Goal: Transaction & Acquisition: Purchase product/service

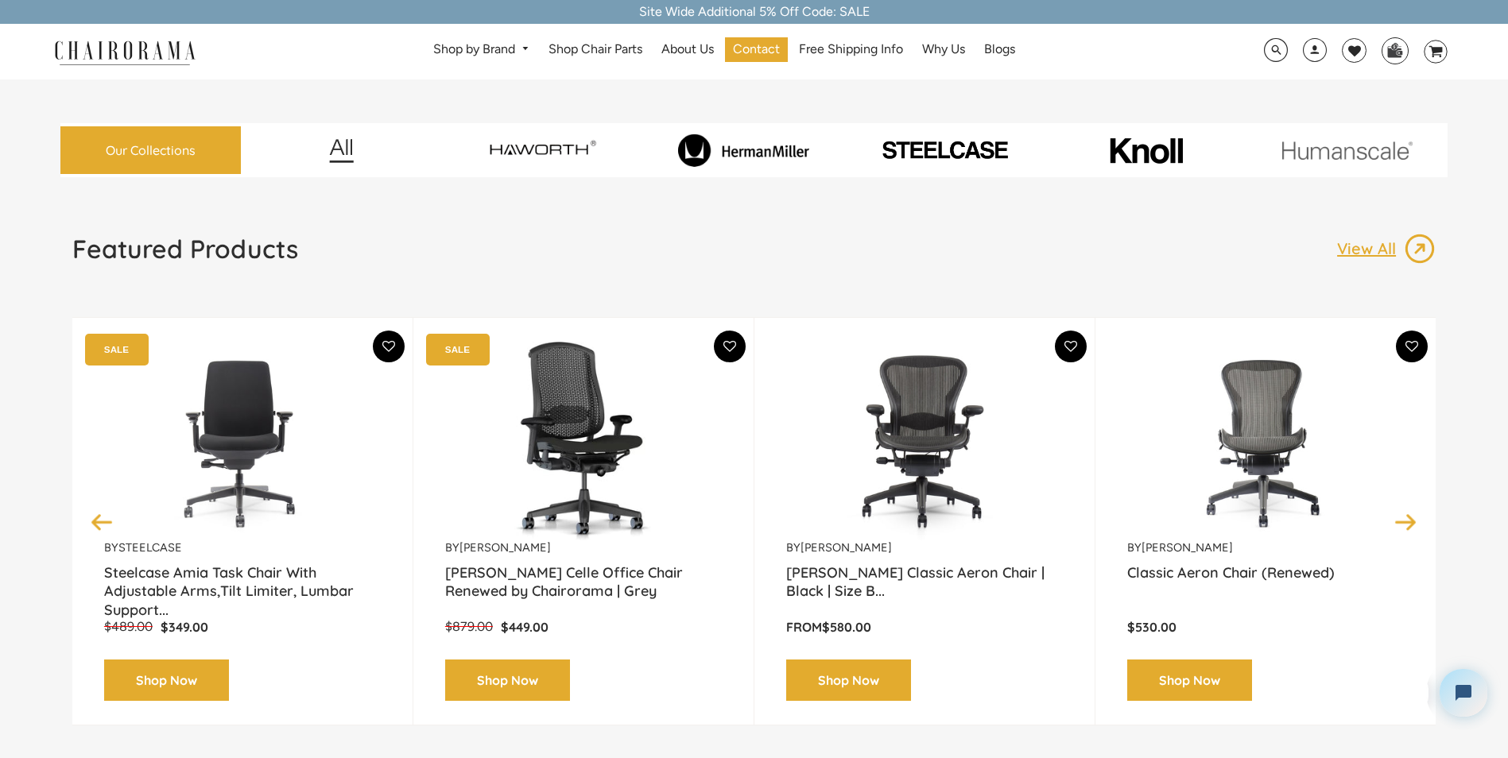
click at [791, 154] on img at bounding box center [743, 150] width 194 height 33
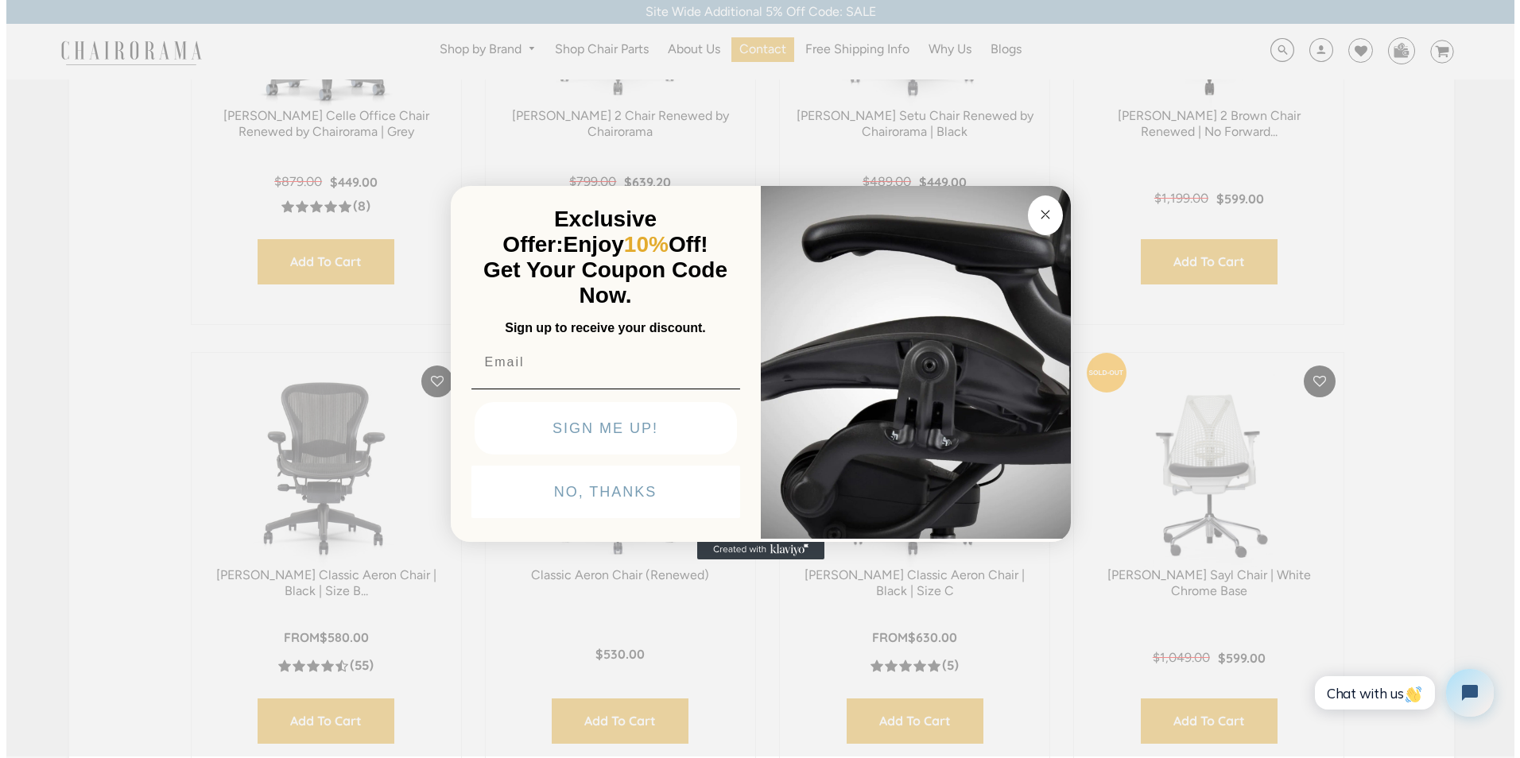
scroll to position [718, 0]
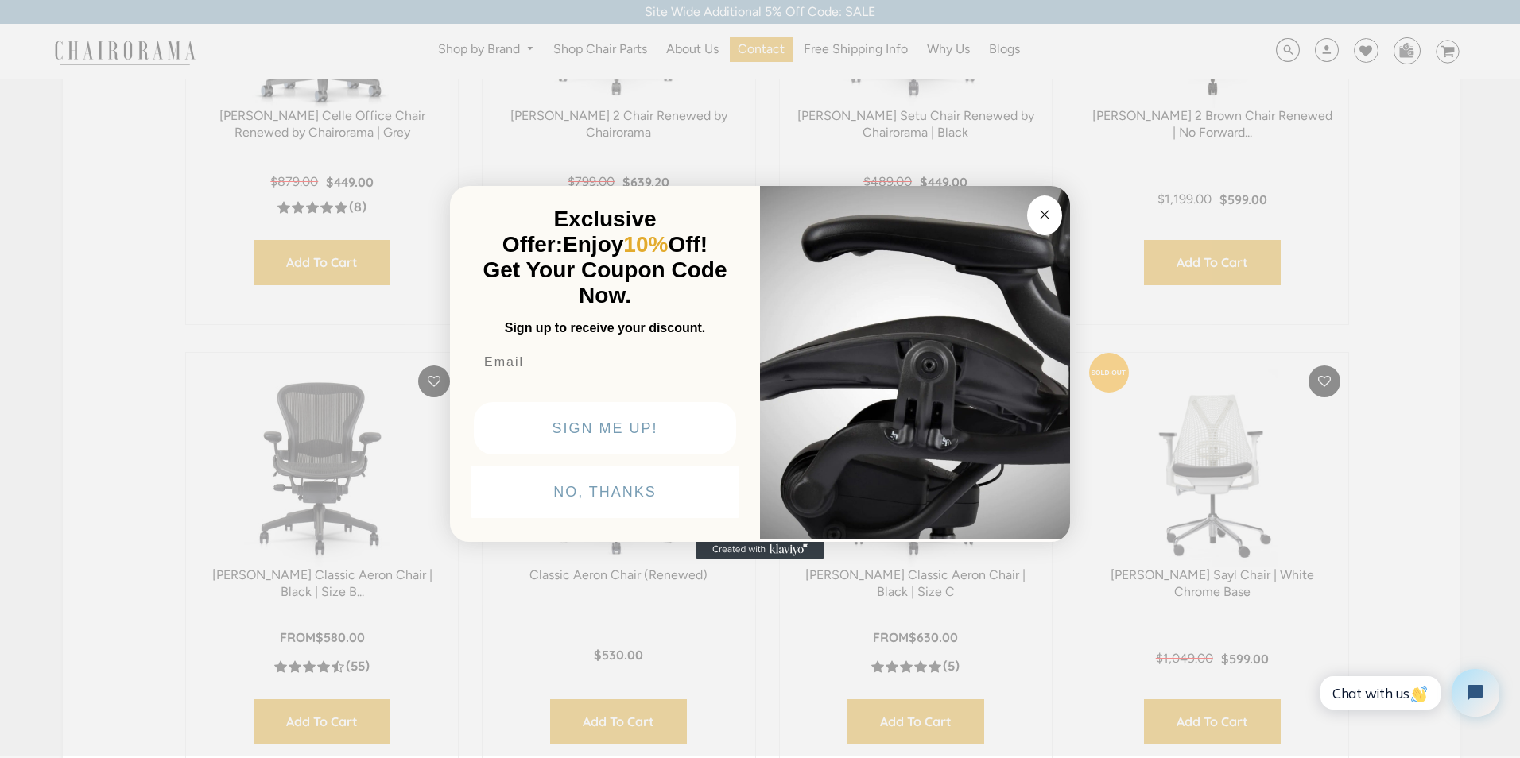
click at [1040, 215] on circle "Close dialog" at bounding box center [1045, 215] width 18 height 18
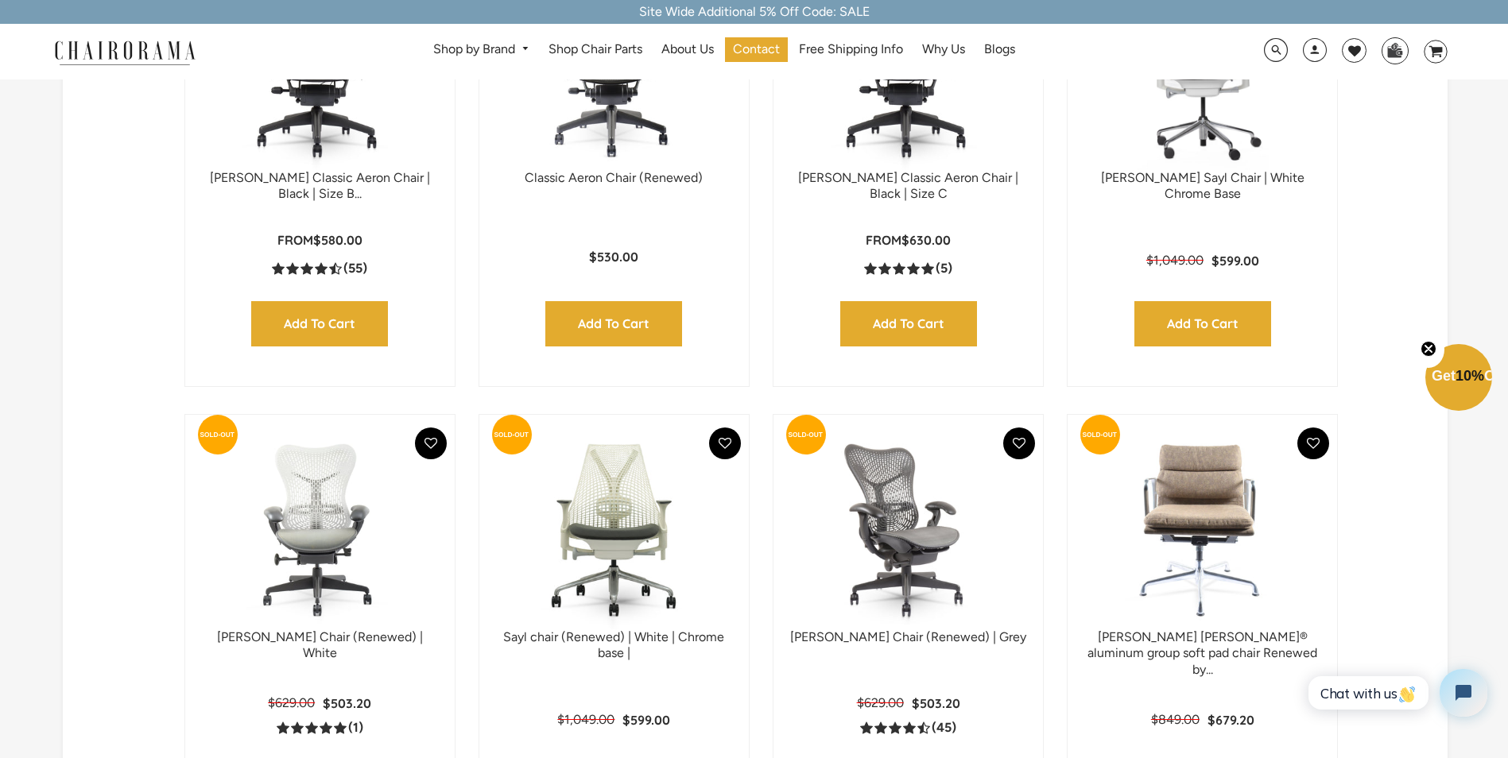
scroll to position [954, 0]
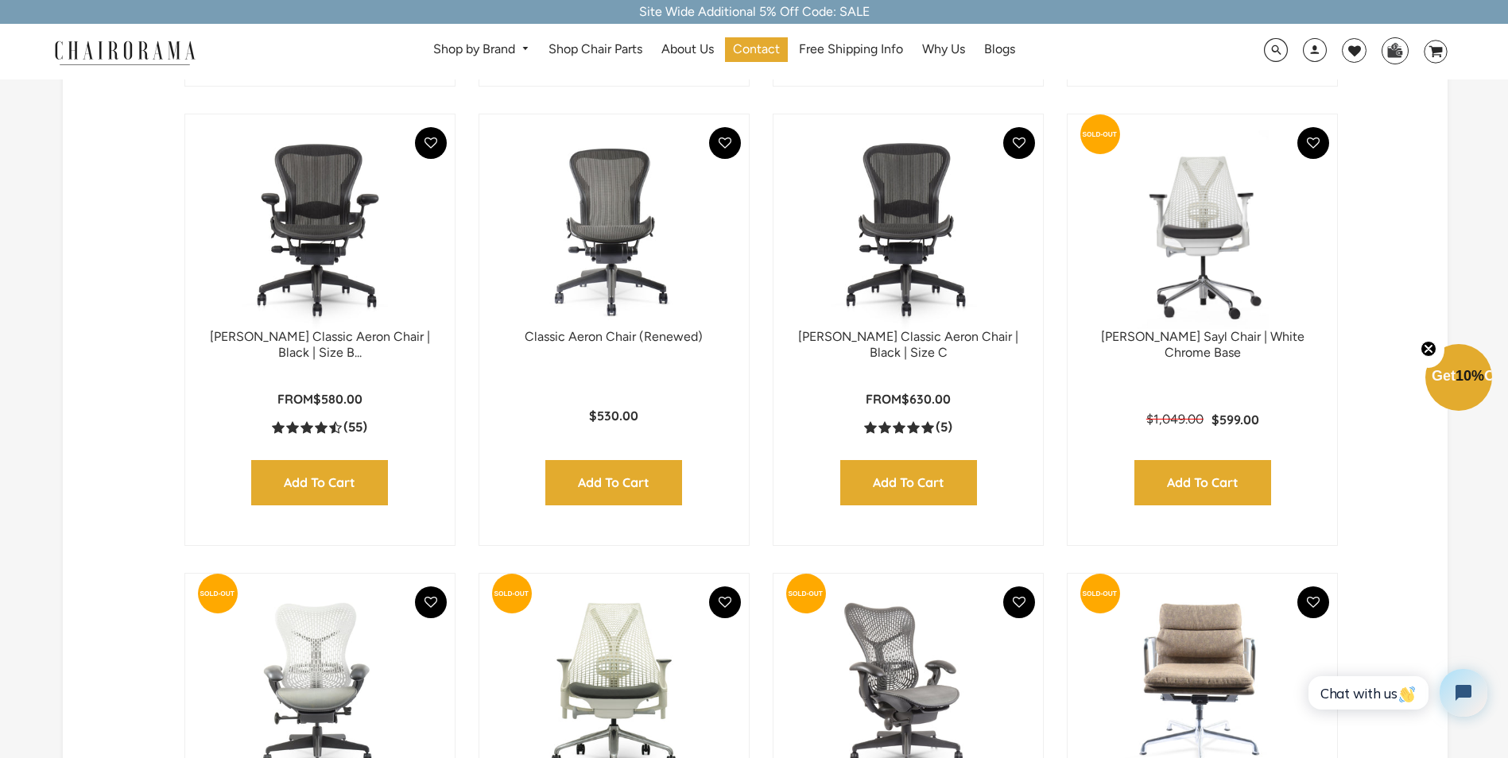
click at [891, 223] on img at bounding box center [908, 229] width 238 height 199
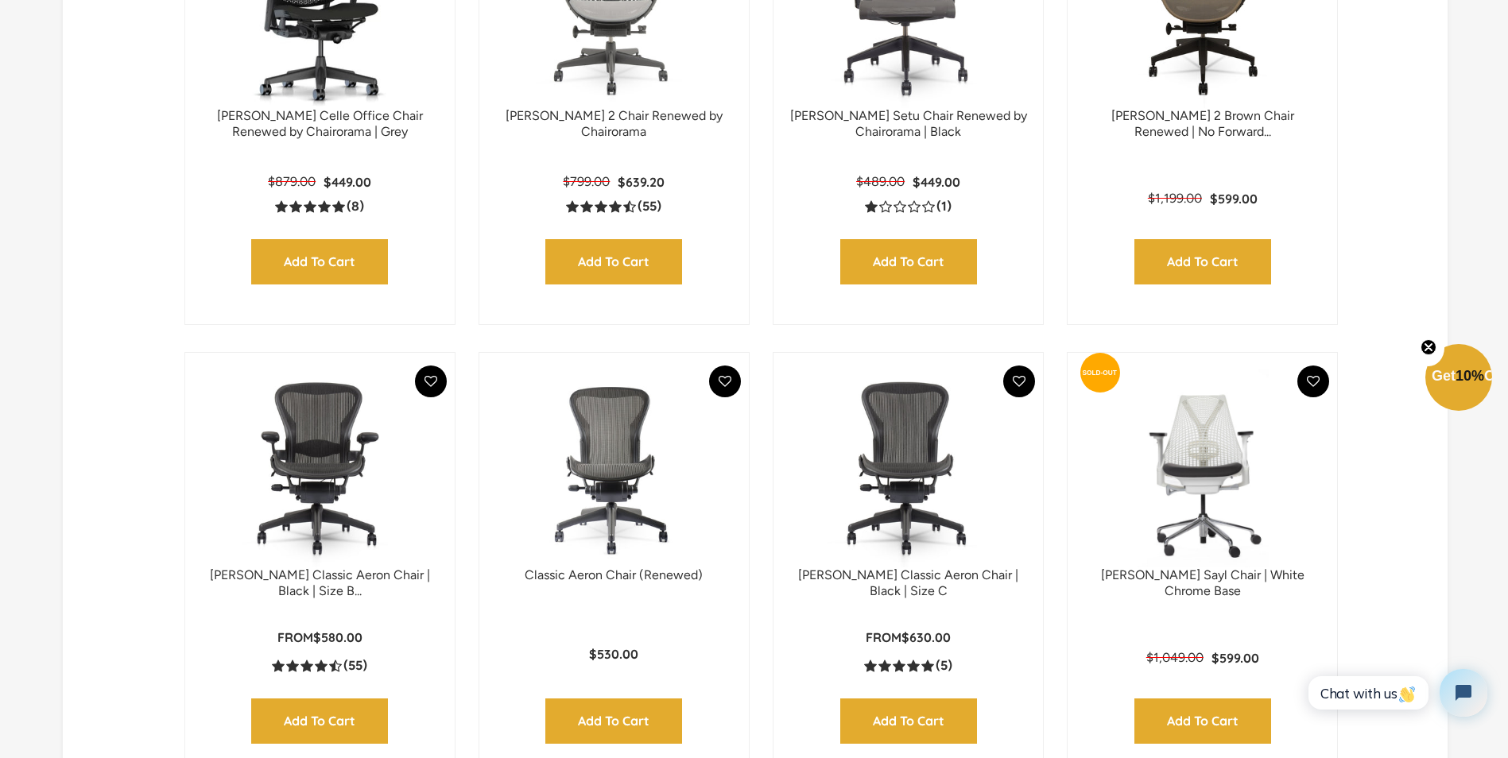
scroll to position [1034, 0]
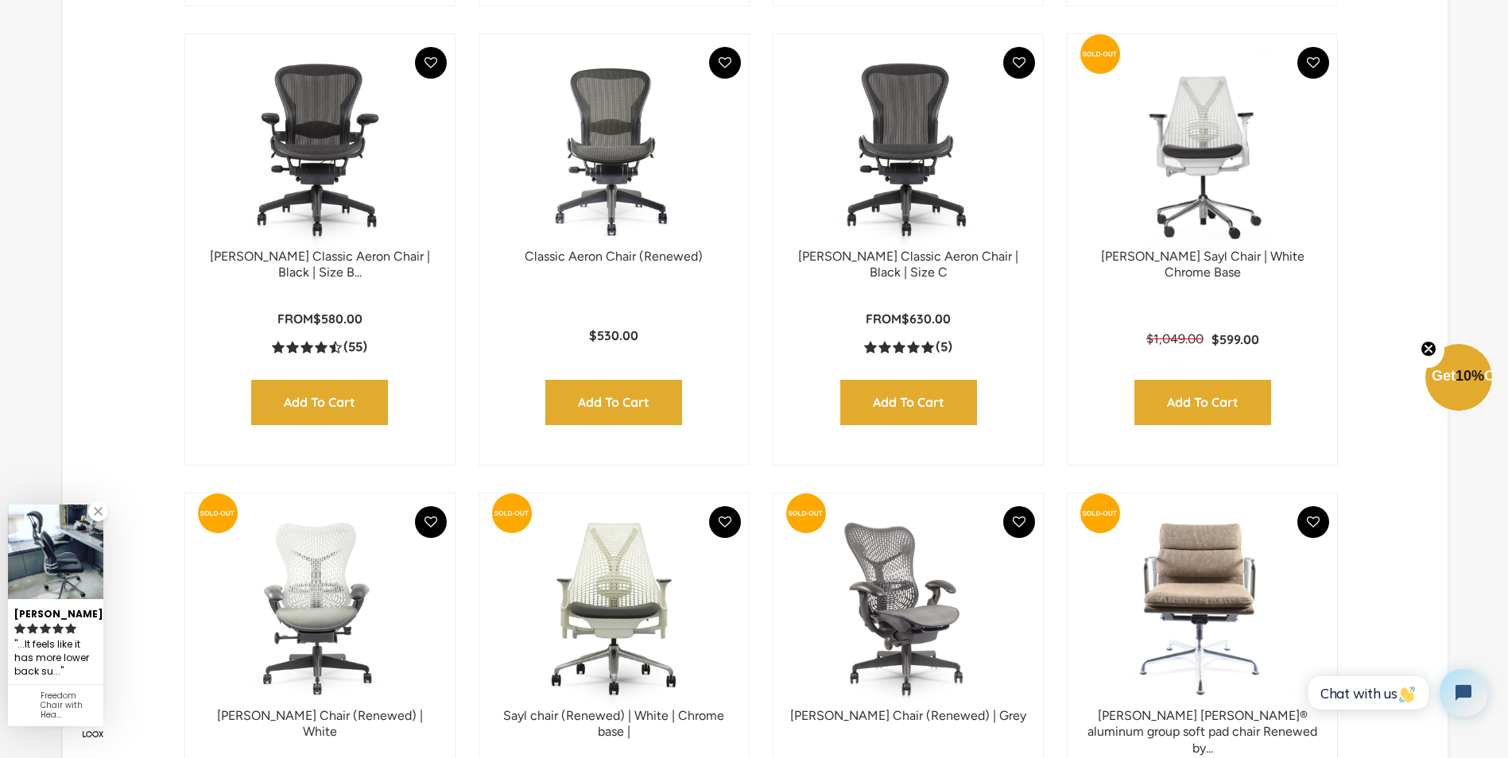
click at [626, 246] on img at bounding box center [614, 149] width 238 height 199
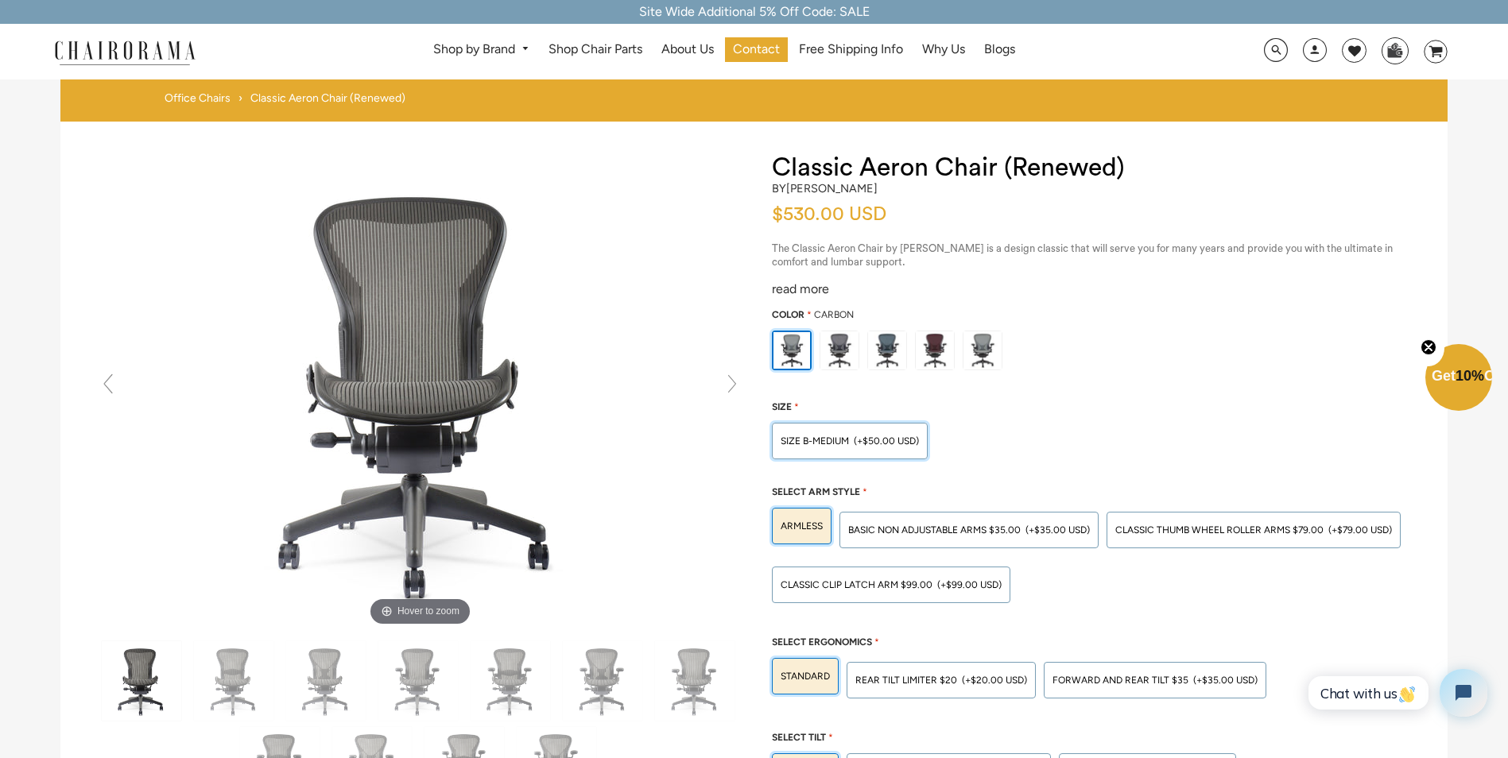
click at [819, 450] on div "SIZE B-MEDIUM (+$50.00 USD)" at bounding box center [850, 441] width 156 height 37
click at [0, 0] on input "SIZE B-MEDIUM (+$50.00 USD)" at bounding box center [0, 0] width 0 height 0
click at [834, 358] on img at bounding box center [839, 350] width 38 height 38
click at [0, 0] on input "radio" at bounding box center [0, 0] width 0 height 0
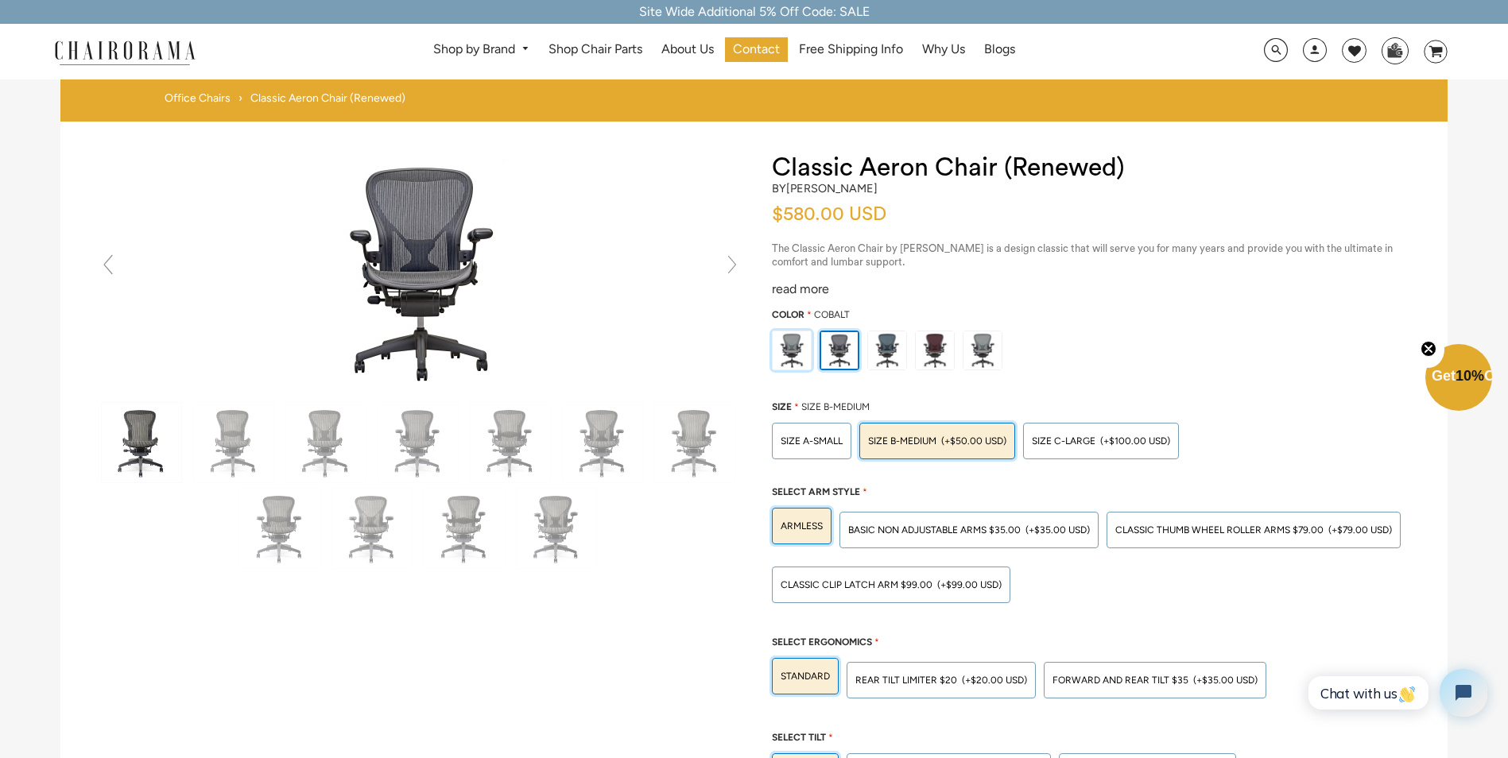
click at [808, 355] on img at bounding box center [792, 350] width 38 height 38
click at [0, 0] on input "radio" at bounding box center [0, 0] width 0 height 0
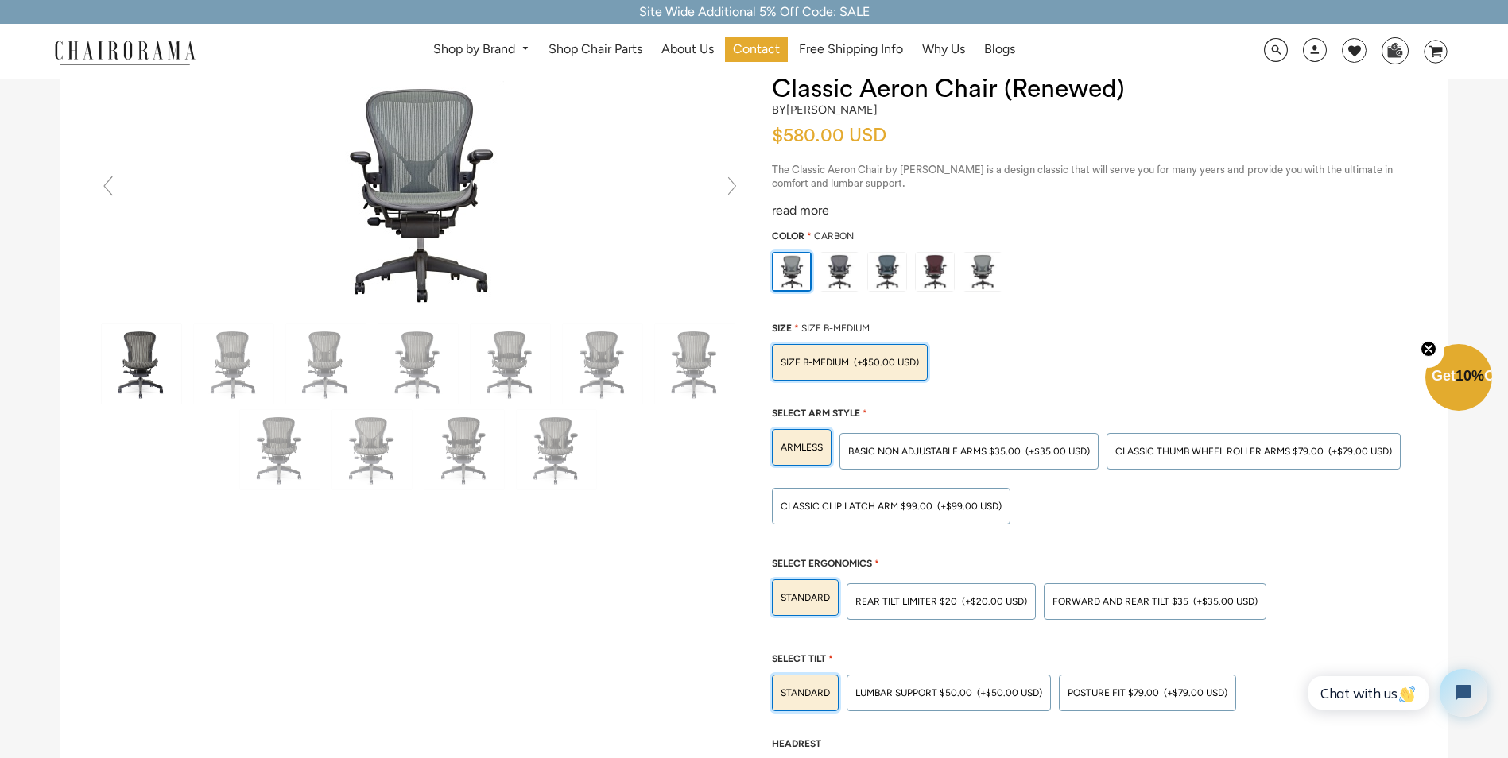
scroll to position [79, 0]
click at [987, 603] on span "(+$20.00 USD)" at bounding box center [994, 601] width 65 height 10
click at [0, 0] on input "Rear Tilt Limiter $20 (+$20.00 USD)" at bounding box center [0, 0] width 0 height 0
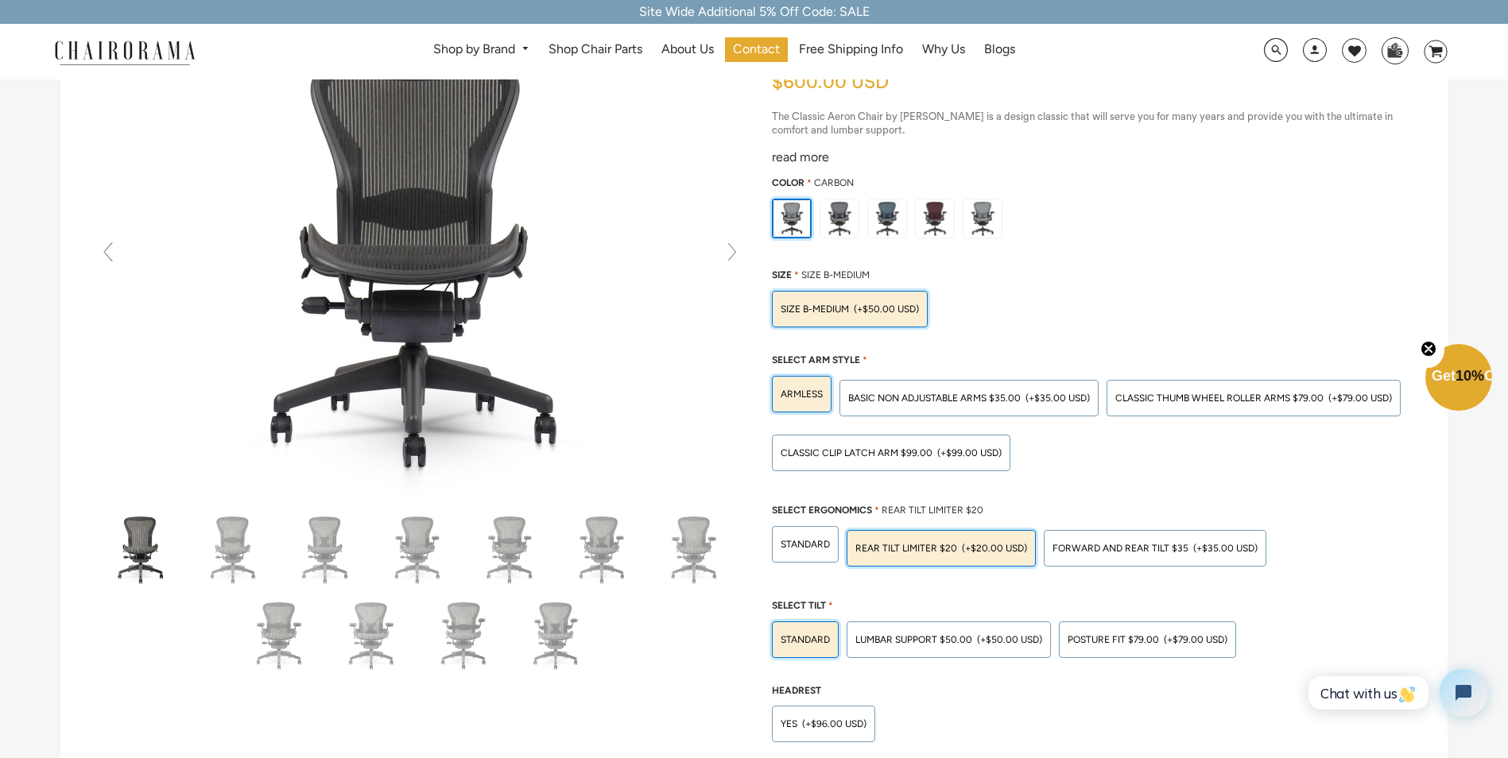
scroll to position [159, 0]
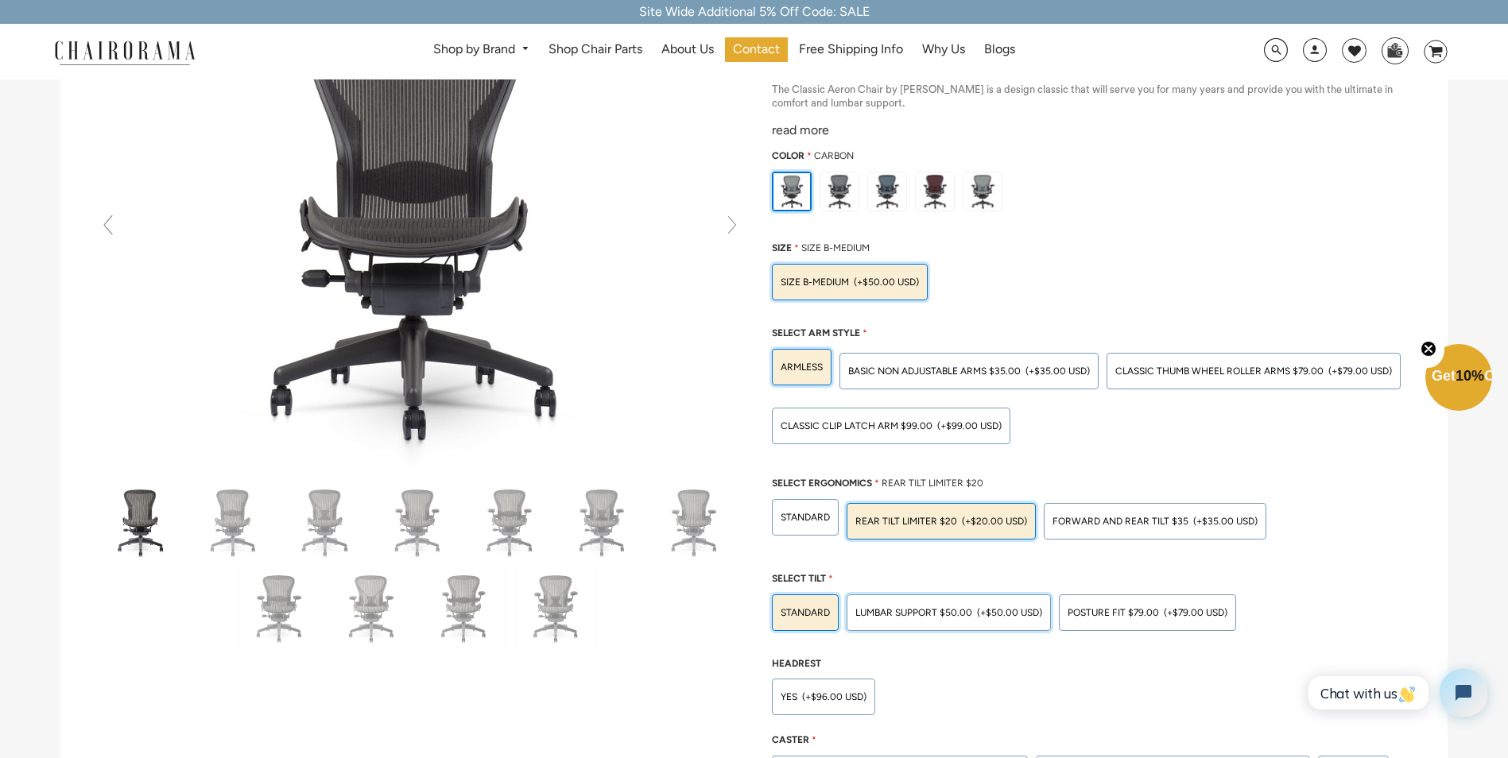
click at [940, 608] on span "LUMBAR SUPPORT $50.00" at bounding box center [913, 612] width 117 height 11
click at [0, 0] on input "LUMBAR SUPPORT $50.00 (+$50.00 USD)" at bounding box center [0, 0] width 0 height 0
click at [1106, 610] on span "POSTURE FIT $79.00" at bounding box center [1113, 612] width 91 height 11
click at [0, 0] on input "POSTURE FIT $79.00 (+$79.00 USD)" at bounding box center [0, 0] width 0 height 0
click at [821, 695] on span "(+$96.00 USD)" at bounding box center [834, 697] width 64 height 10
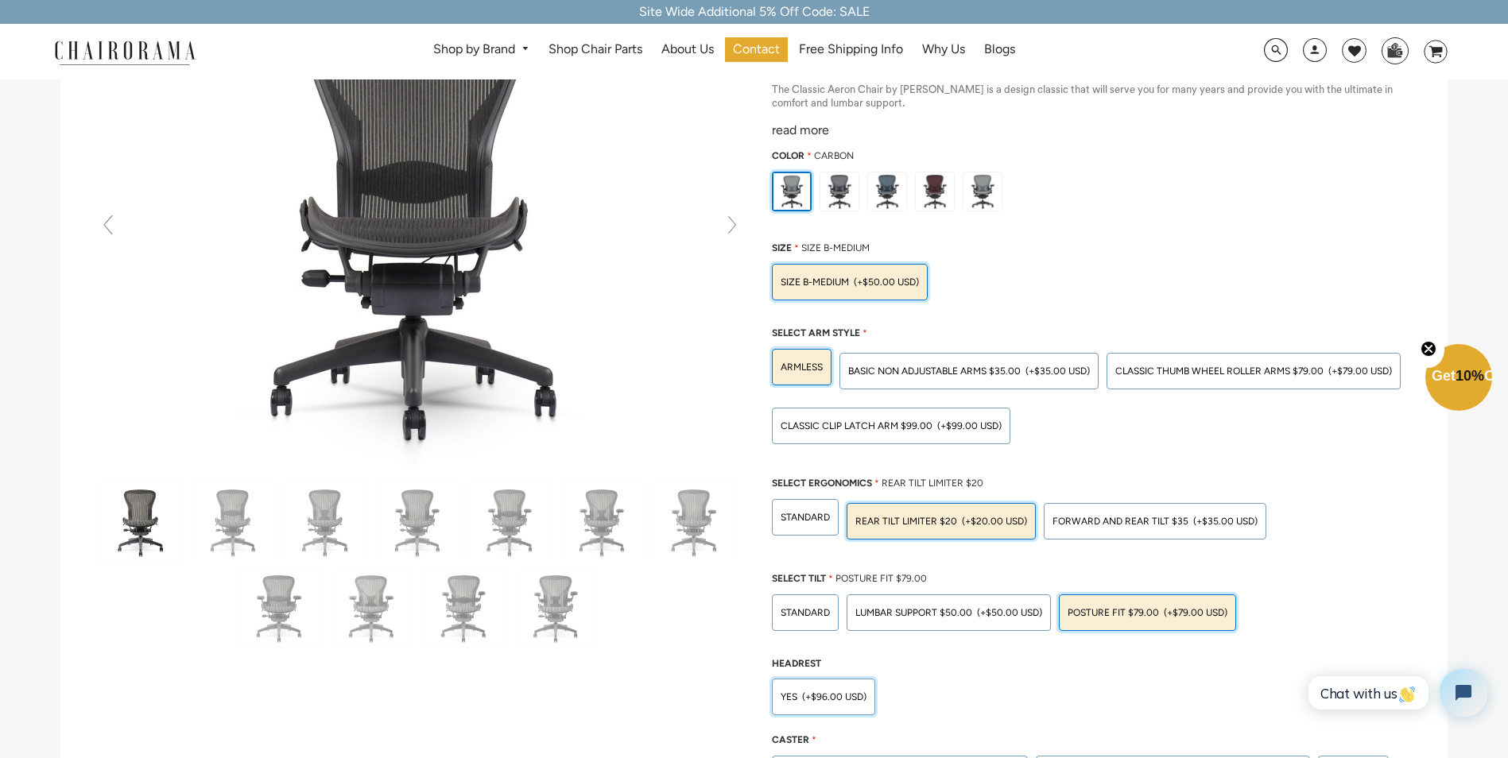
click at [0, 0] on input "Yes (+$96.00 USD)" at bounding box center [0, 0] width 0 height 0
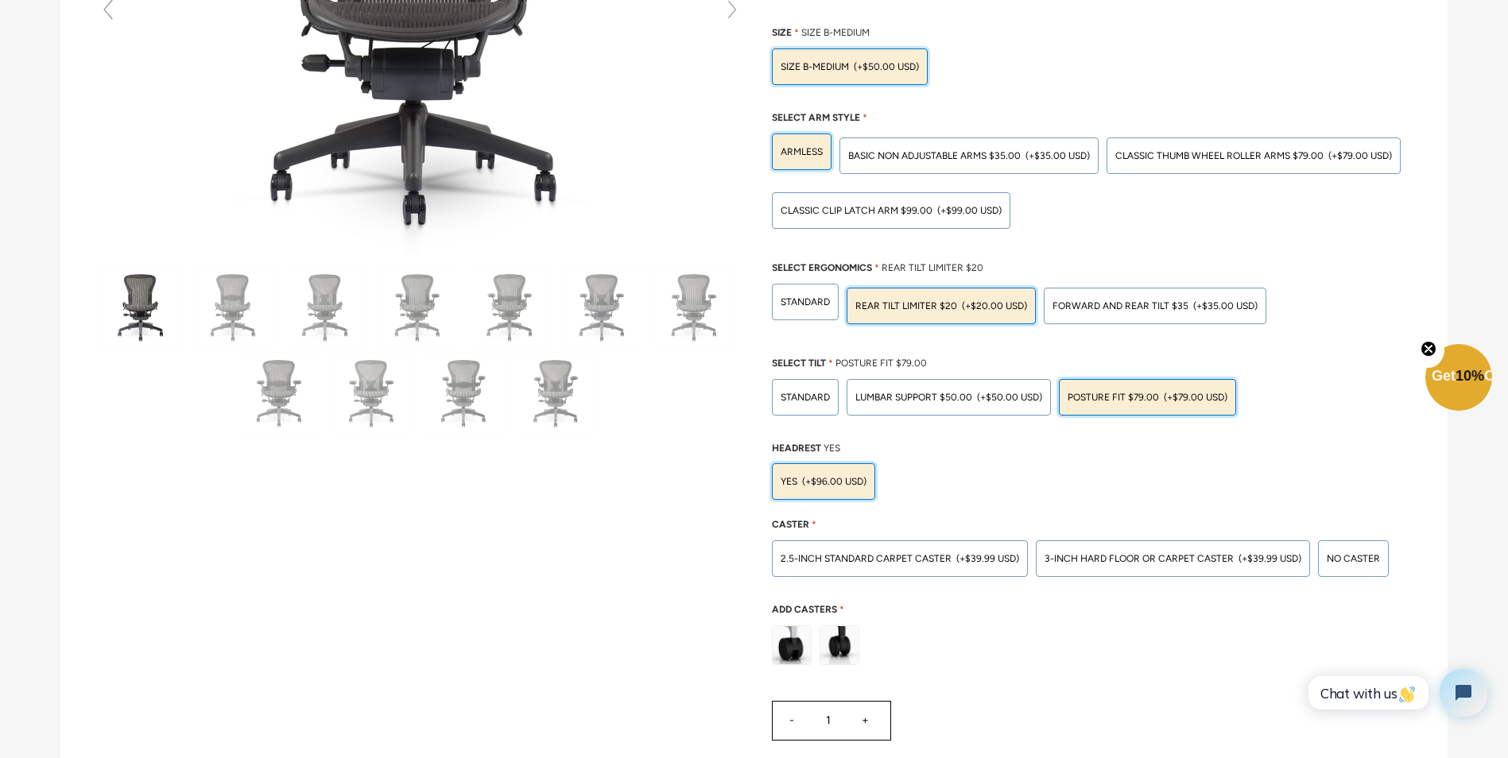
scroll to position [477, 0]
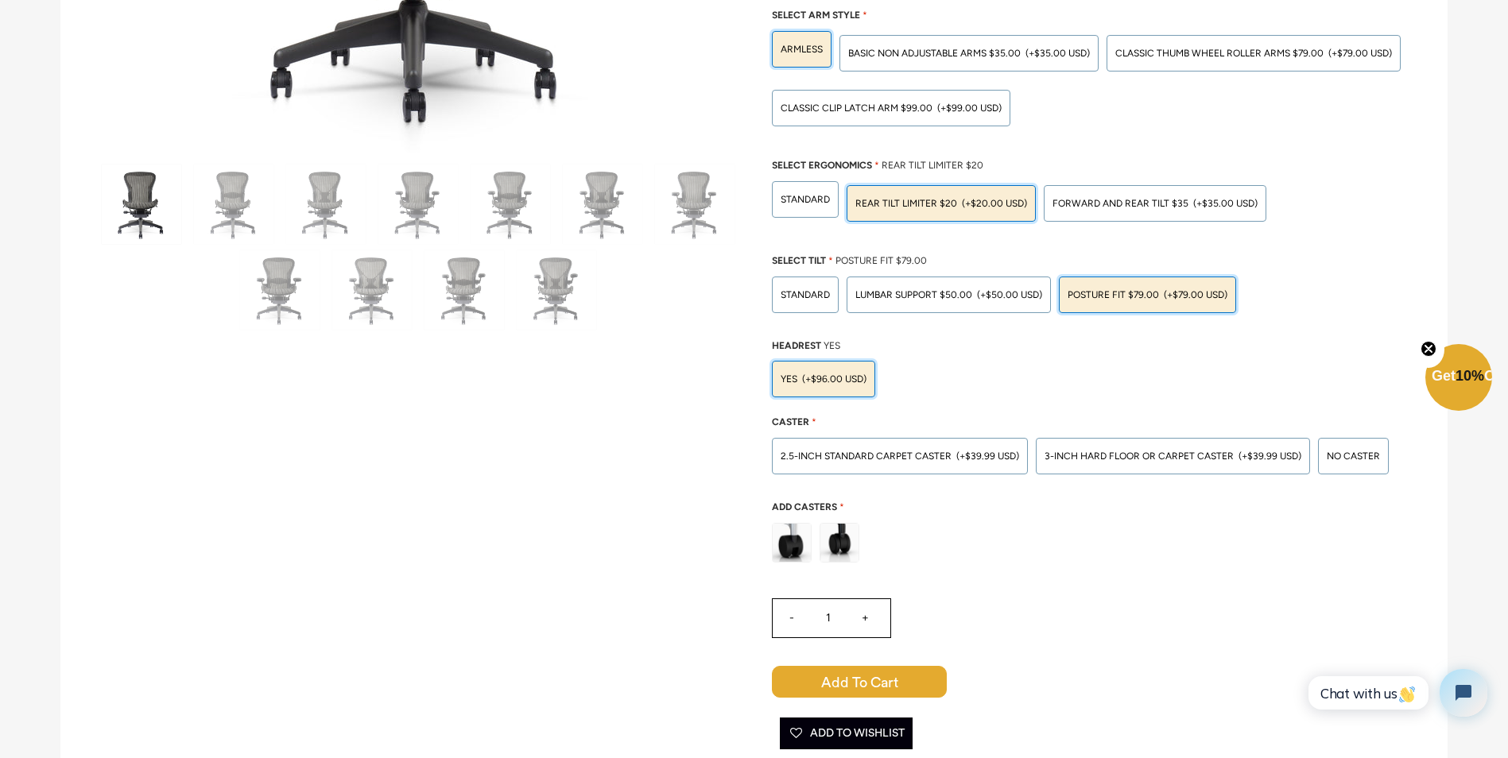
click at [810, 384] on span "(+$96.00 USD)" at bounding box center [834, 379] width 64 height 10
click at [0, 0] on input "Yes (+$96.00 USD)" at bounding box center [0, 0] width 0 height 0
click at [1085, 464] on div "3-inch Hard Floor or Carpet Caster (+$39.99 USD)" at bounding box center [1173, 456] width 274 height 37
click at [0, 0] on input "3-inch Hard Floor or Carpet Caster (+$39.99 USD)" at bounding box center [0, 0] width 0 height 0
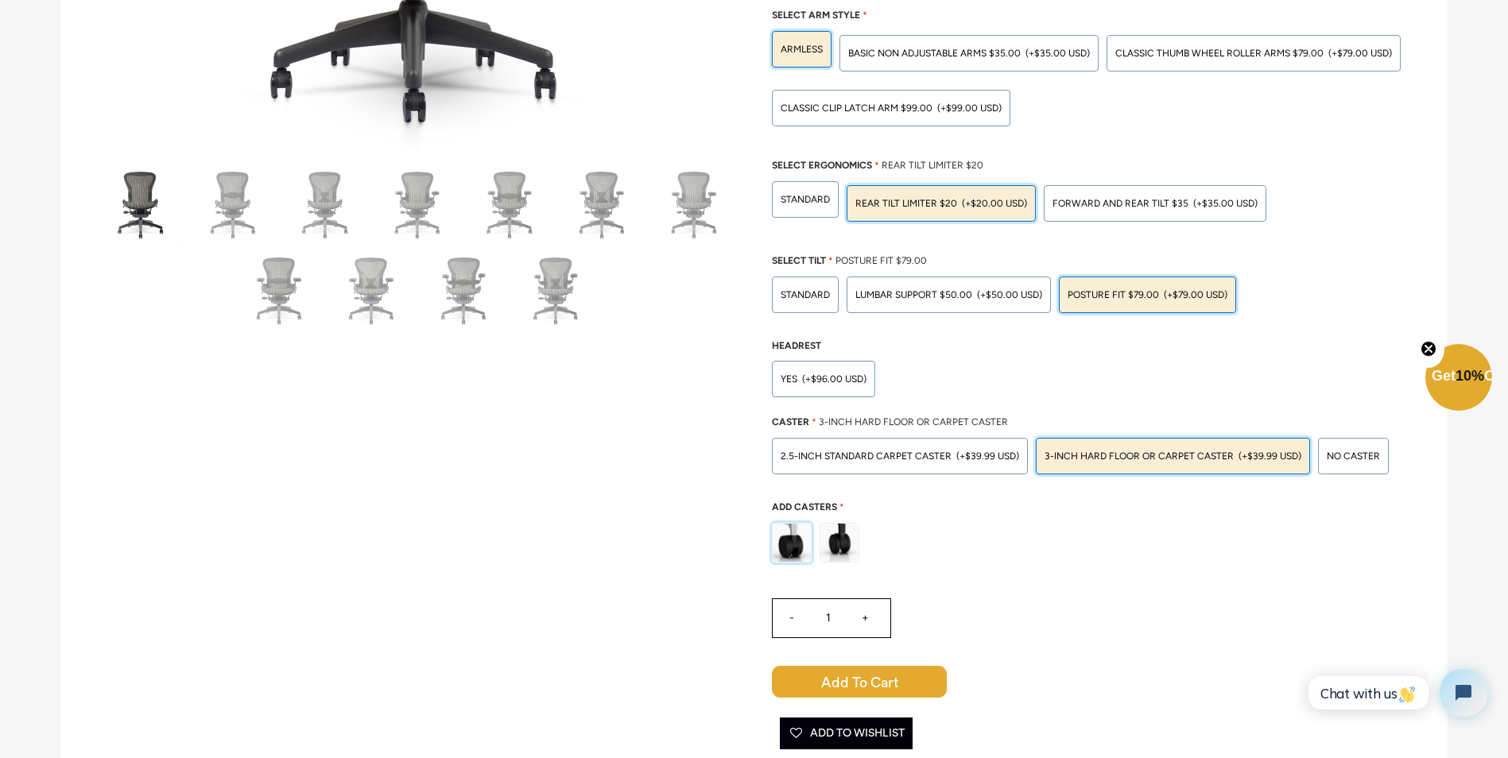
click at [791, 546] on img at bounding box center [792, 543] width 38 height 38
click at [0, 0] on input "radio" at bounding box center [0, 0] width 0 height 0
click at [1346, 462] on span "No caster" at bounding box center [1353, 456] width 53 height 11
click at [0, 0] on input "No caster" at bounding box center [0, 0] width 0 height 0
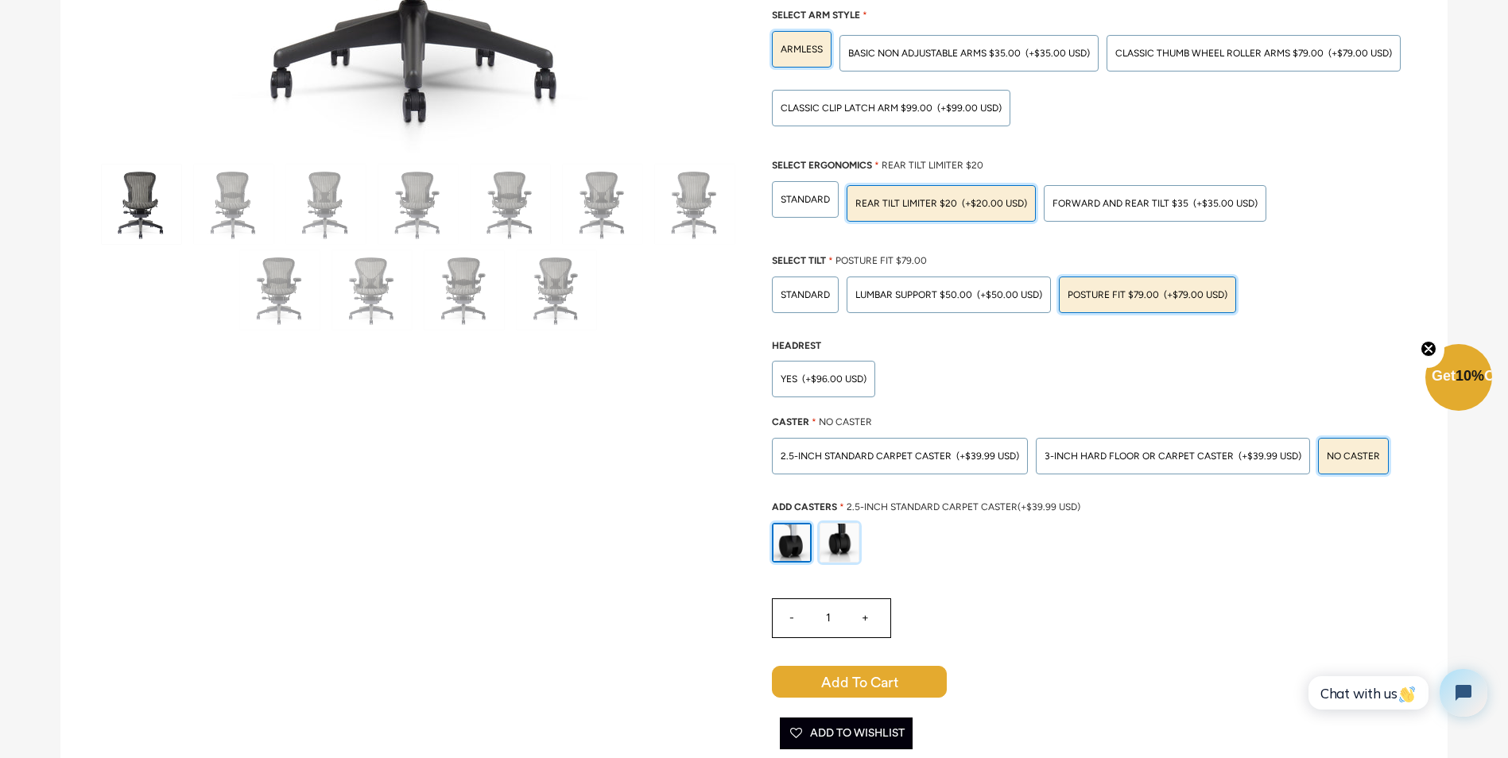
click at [851, 546] on img at bounding box center [839, 543] width 38 height 38
click at [0, 0] on input "radio" at bounding box center [0, 0] width 0 height 0
click at [797, 548] on img at bounding box center [792, 543] width 38 height 38
click at [0, 0] on input "radio" at bounding box center [0, 0] width 0 height 0
click at [1140, 456] on span "3-inch Hard Floor or Carpet Caster" at bounding box center [1138, 456] width 189 height 11
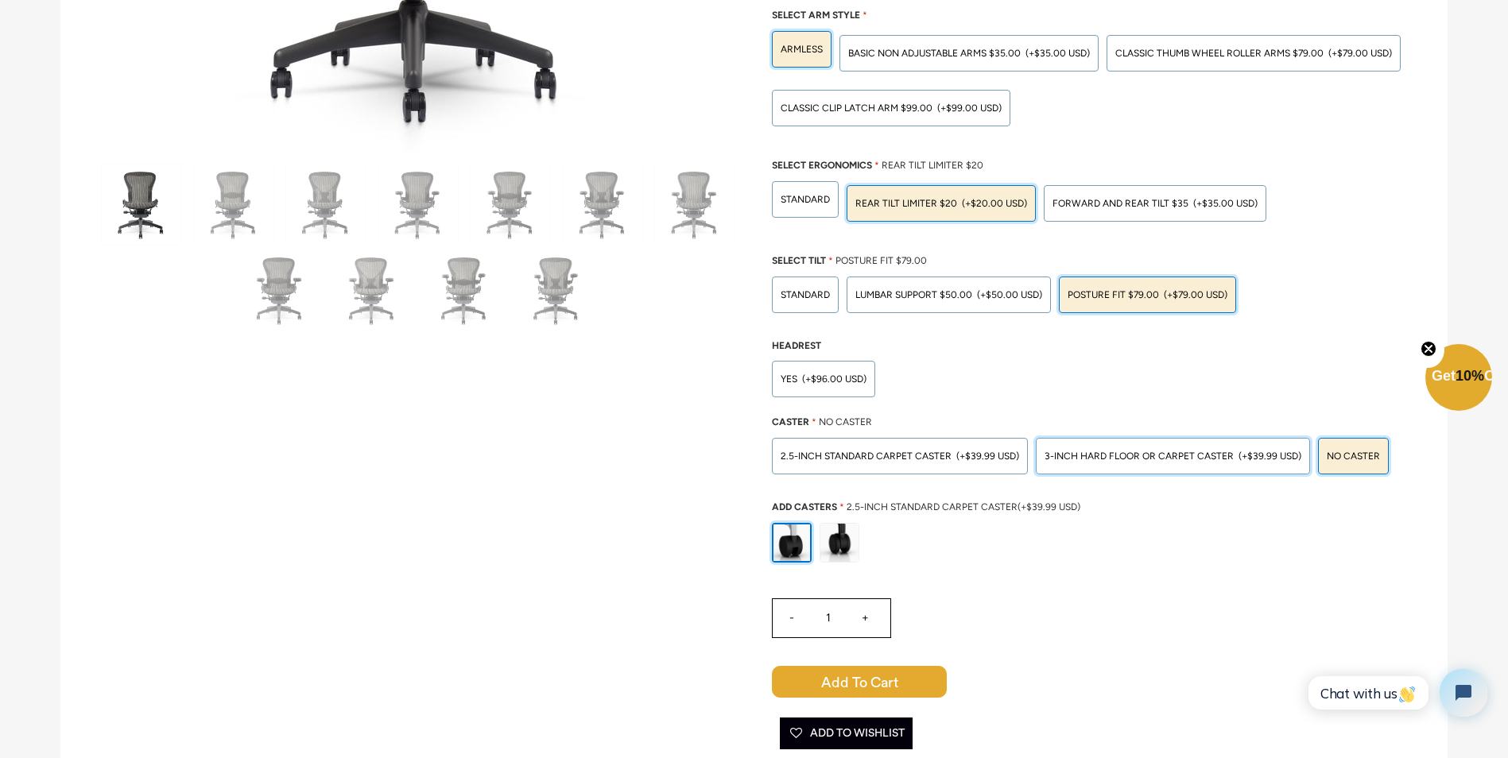
click at [0, 0] on input "3-inch Hard Floor or Carpet Caster (+$39.99 USD)" at bounding box center [0, 0] width 0 height 0
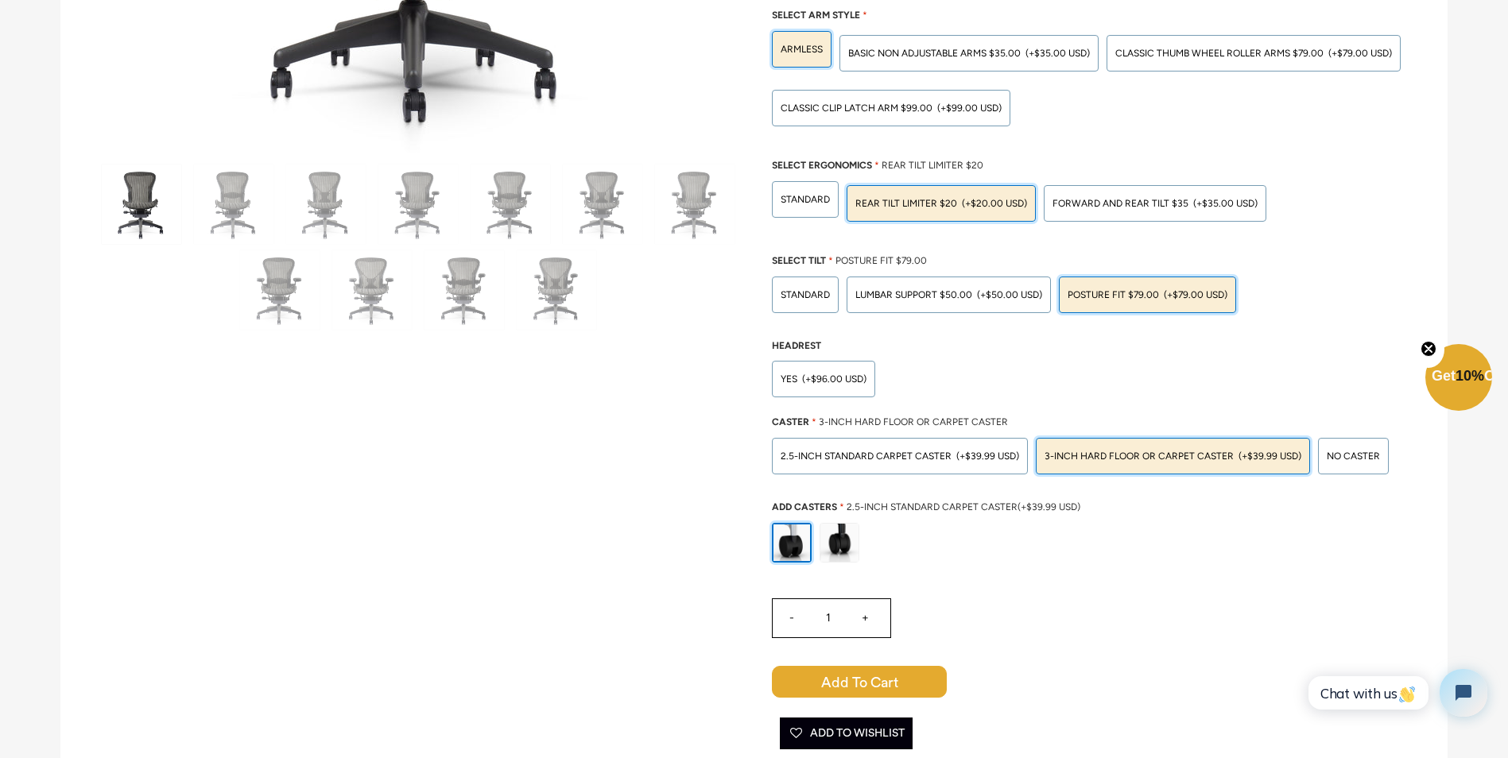
click at [831, 418] on span "3-inch Hard Floor or Carpet Caster" at bounding box center [913, 422] width 189 height 11
click at [803, 420] on span "Caster" at bounding box center [790, 422] width 37 height 11
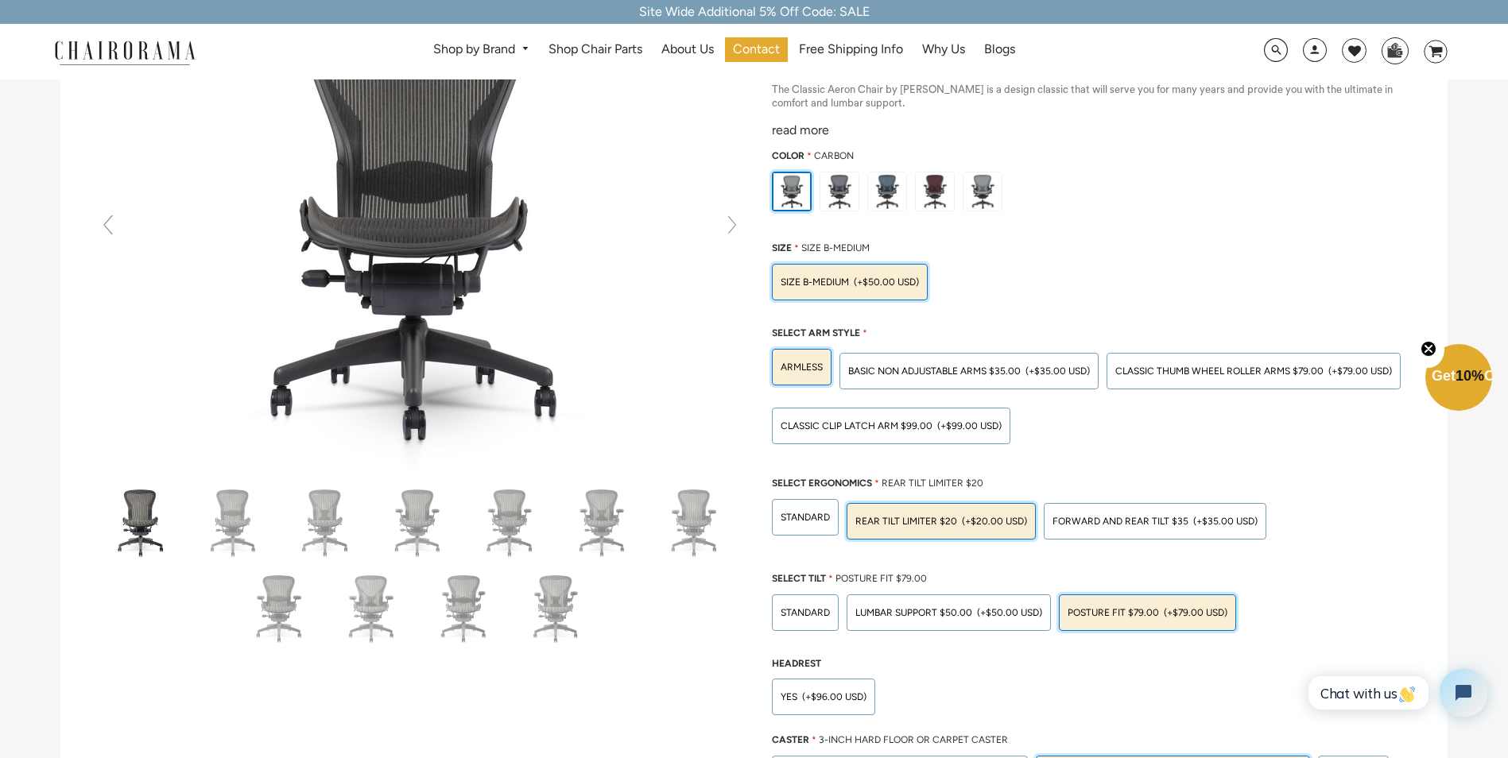
scroll to position [0, 0]
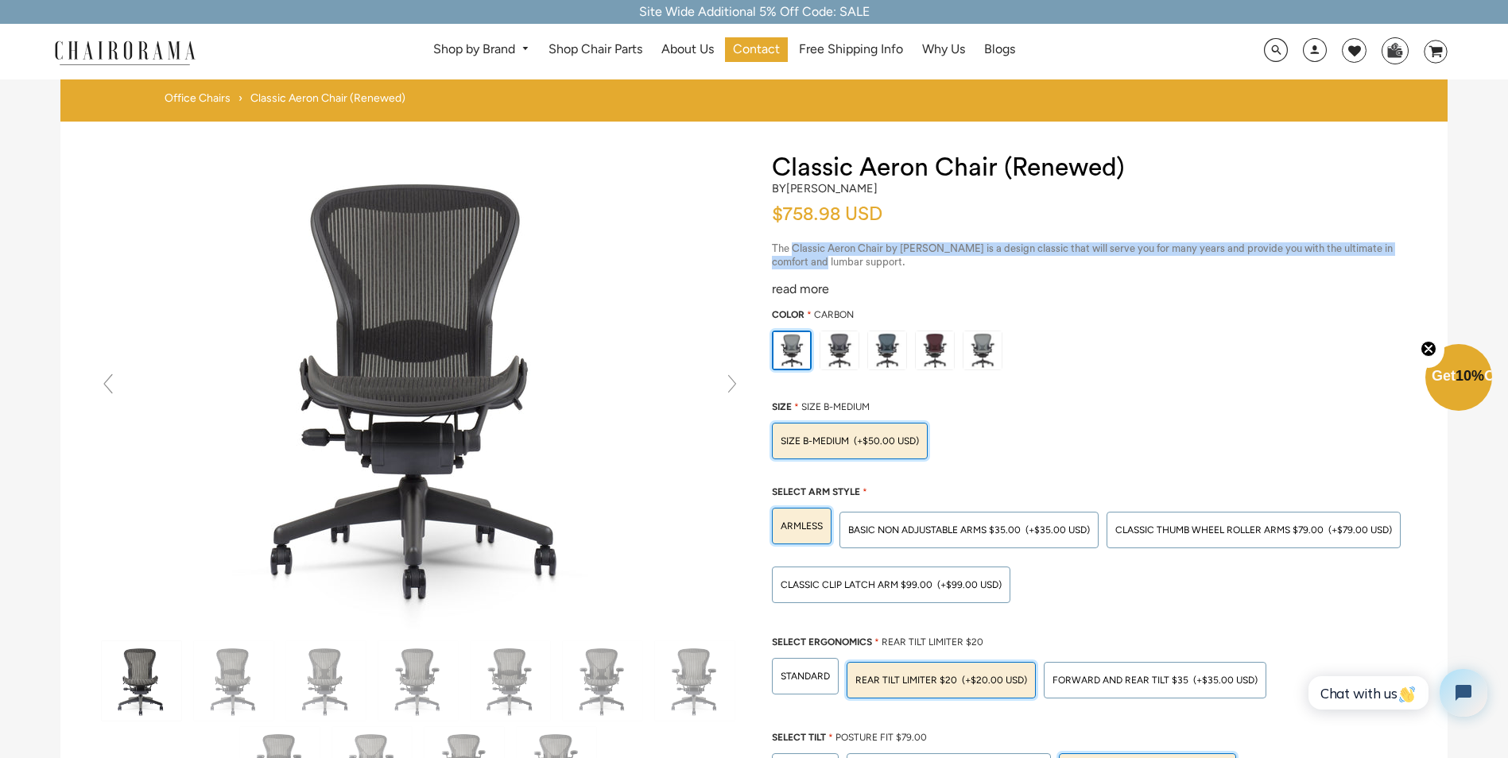
drag, startPoint x: 827, startPoint y: 258, endPoint x: 791, endPoint y: 238, distance: 42.0
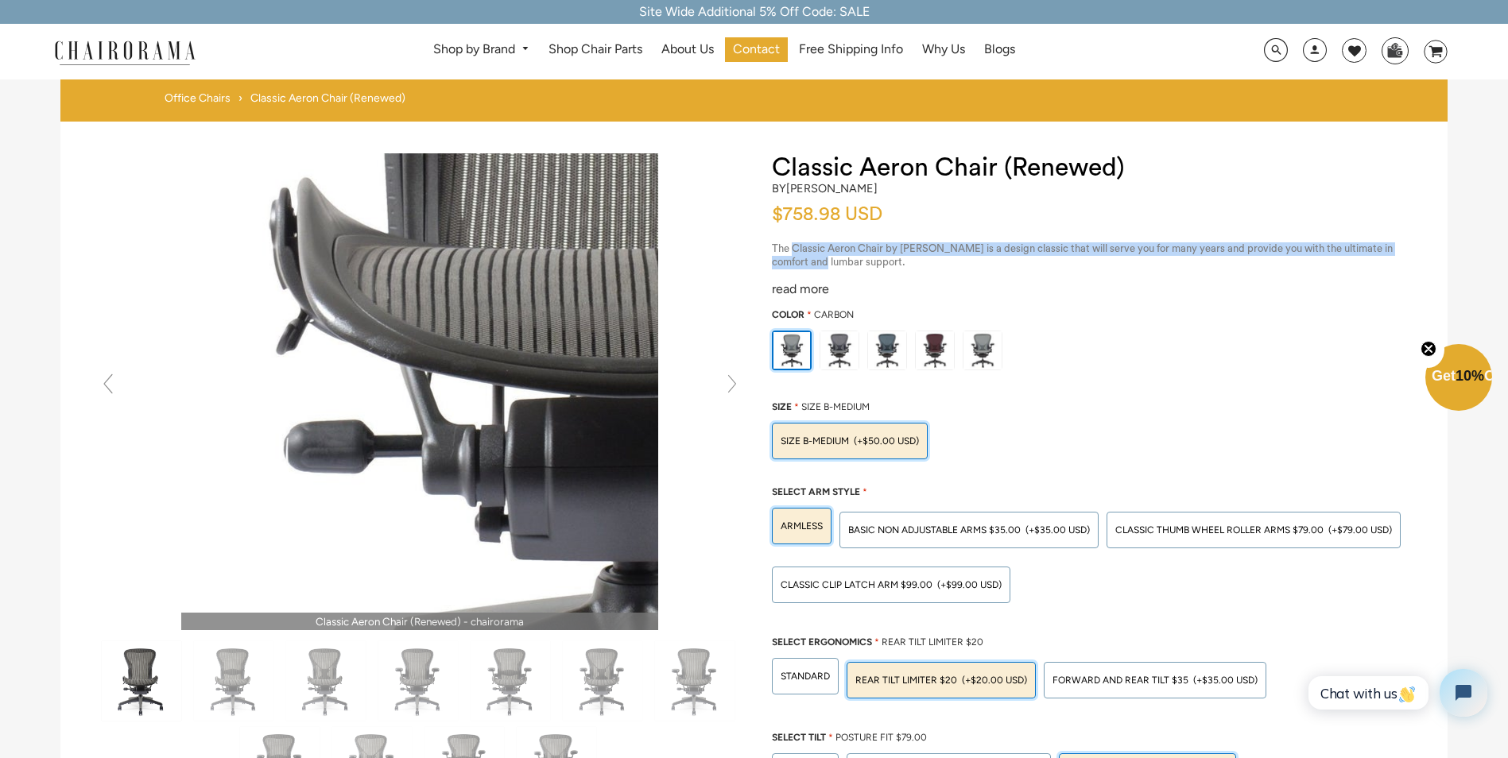
click at [351, 425] on img at bounding box center [419, 391] width 477 height 477
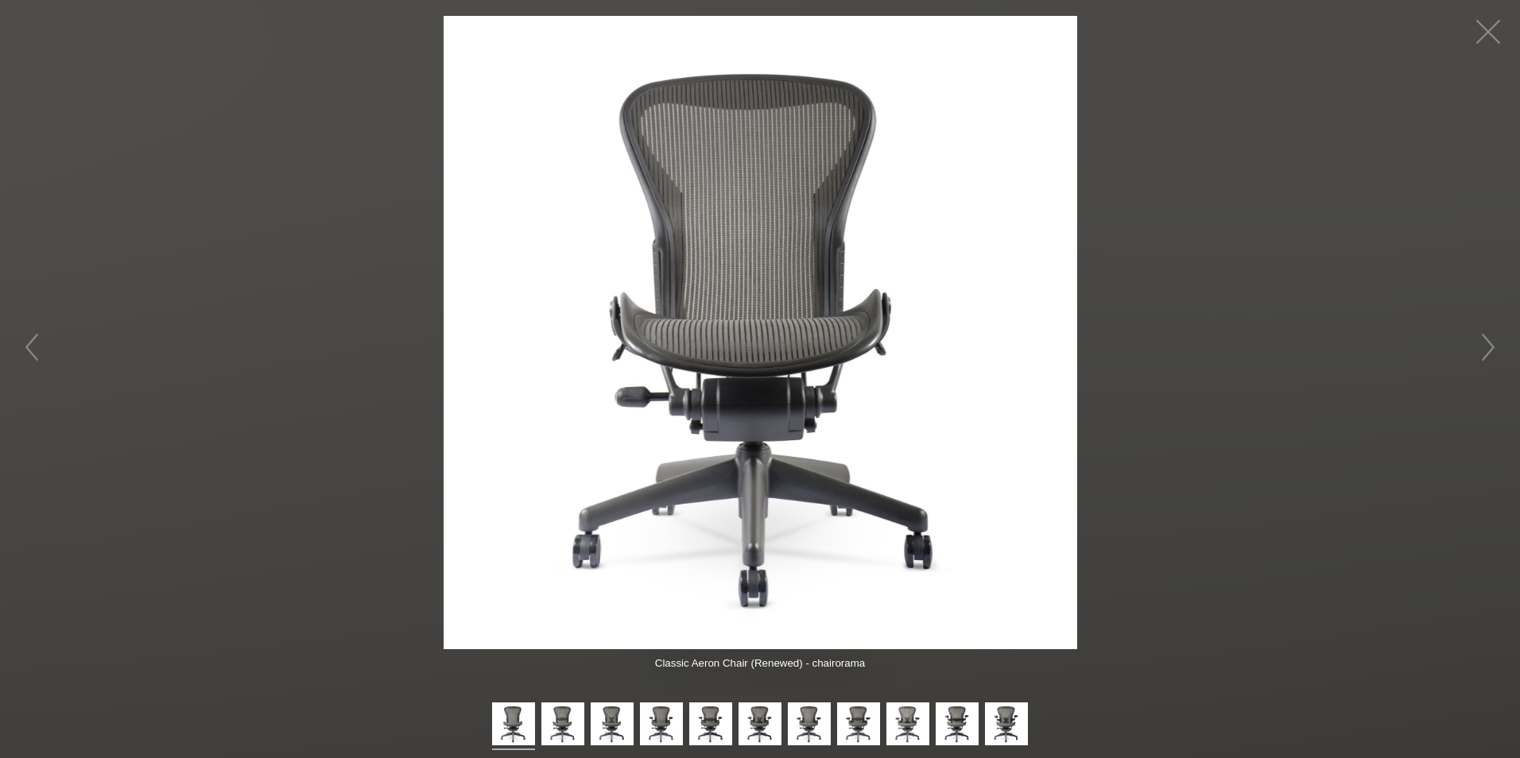
click at [691, 387] on img at bounding box center [761, 333] width 634 height 634
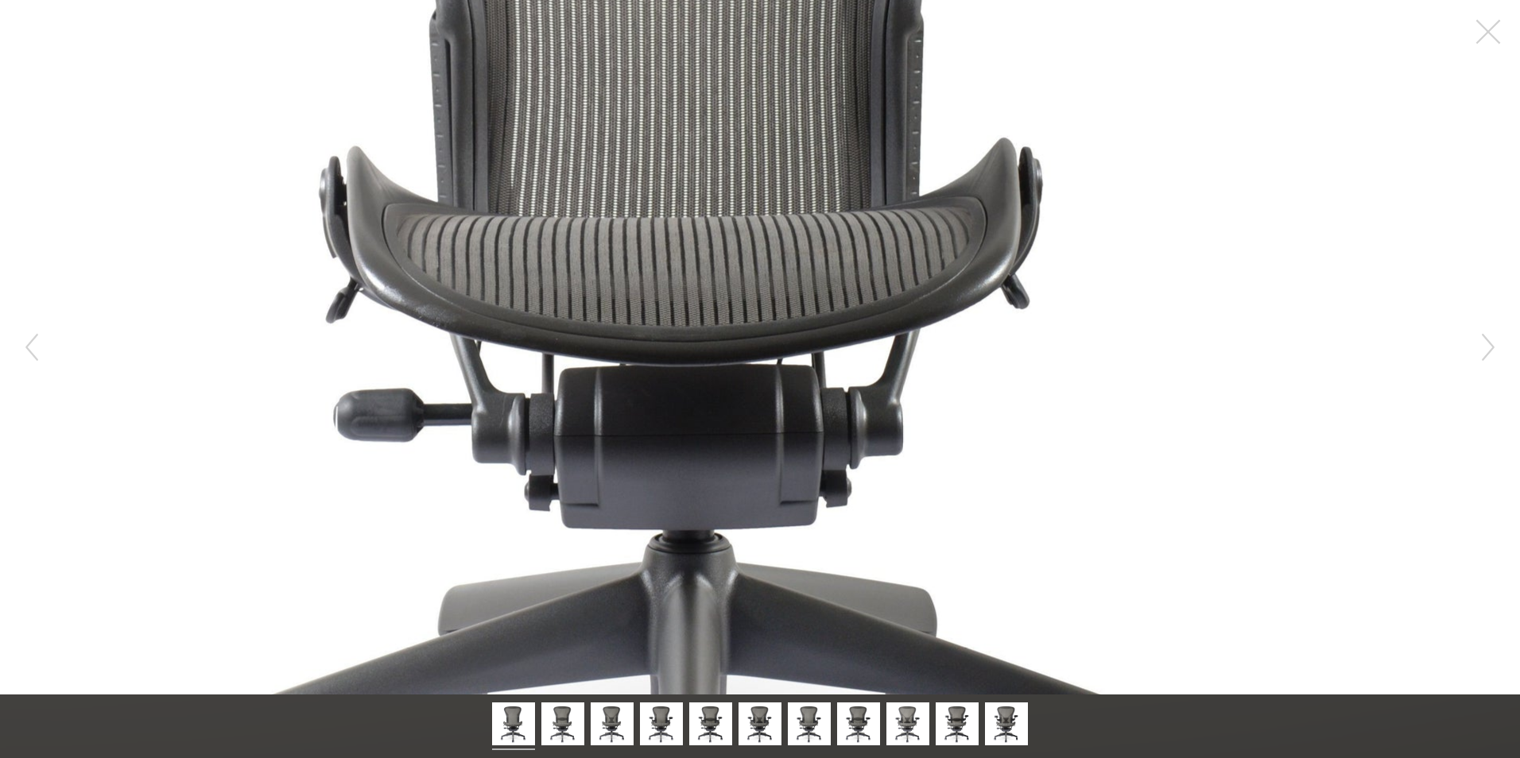
click at [1068, 382] on figure at bounding box center [760, 347] width 1520 height 695
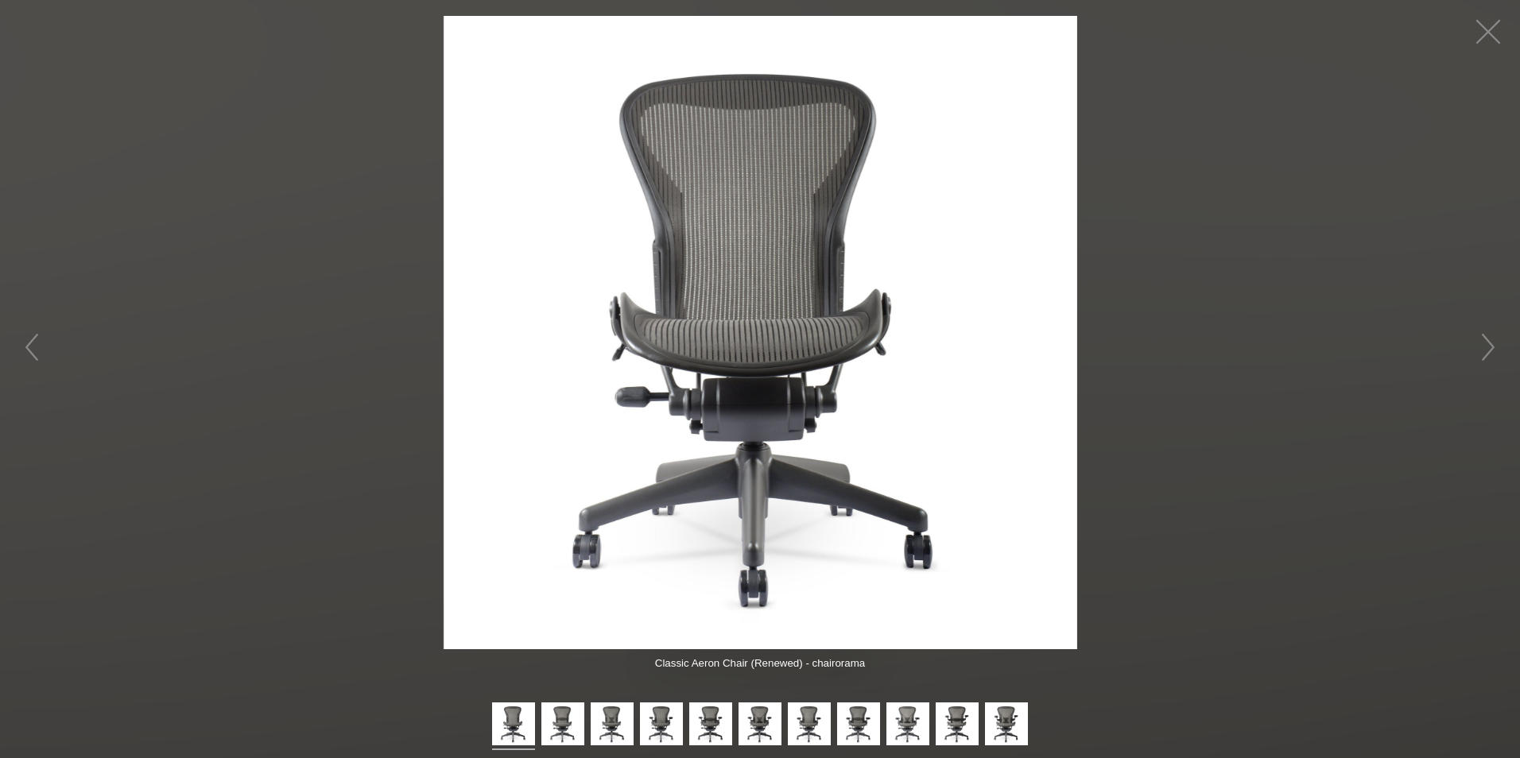
click at [1302, 411] on figure at bounding box center [760, 333] width 1520 height 634
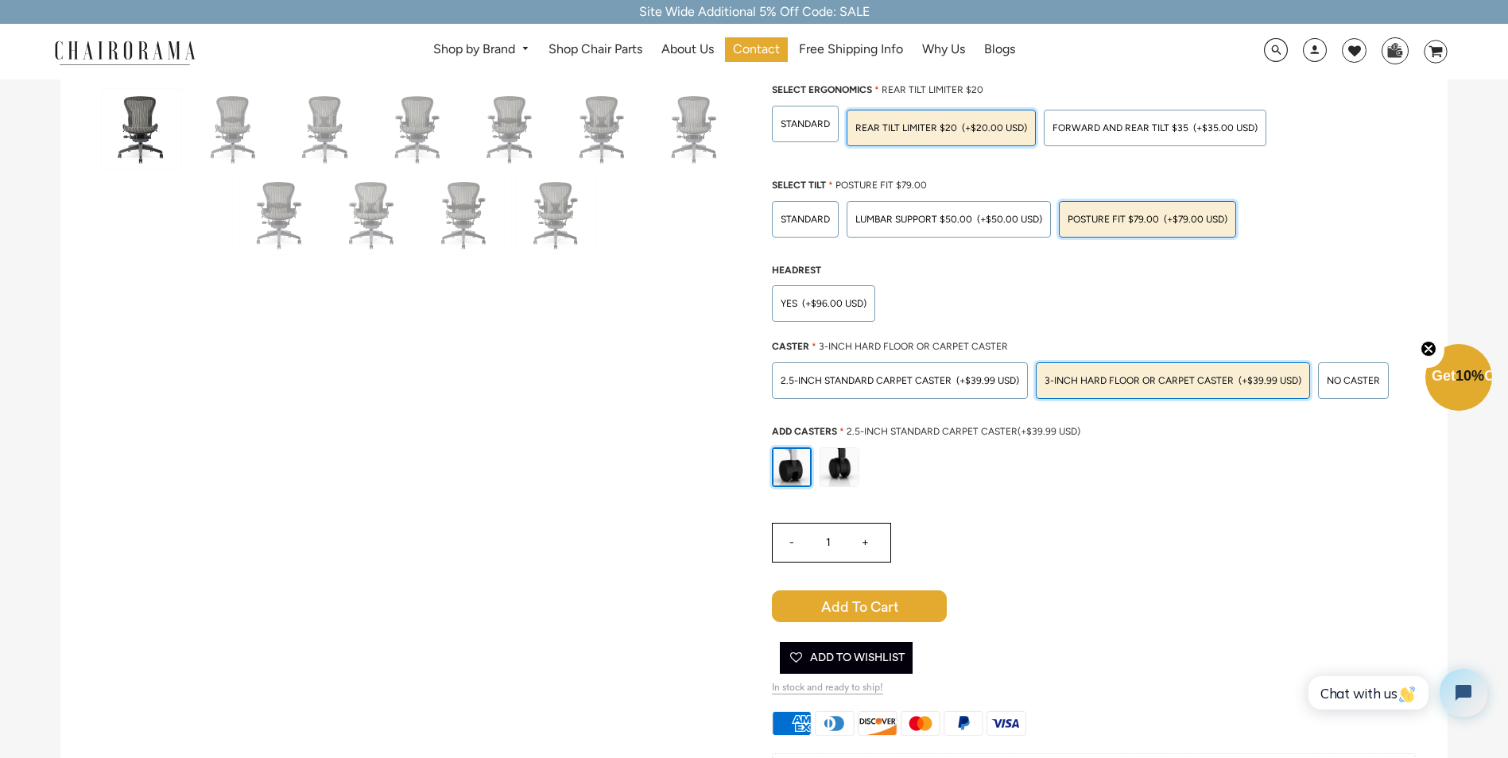
scroll to position [556, 0]
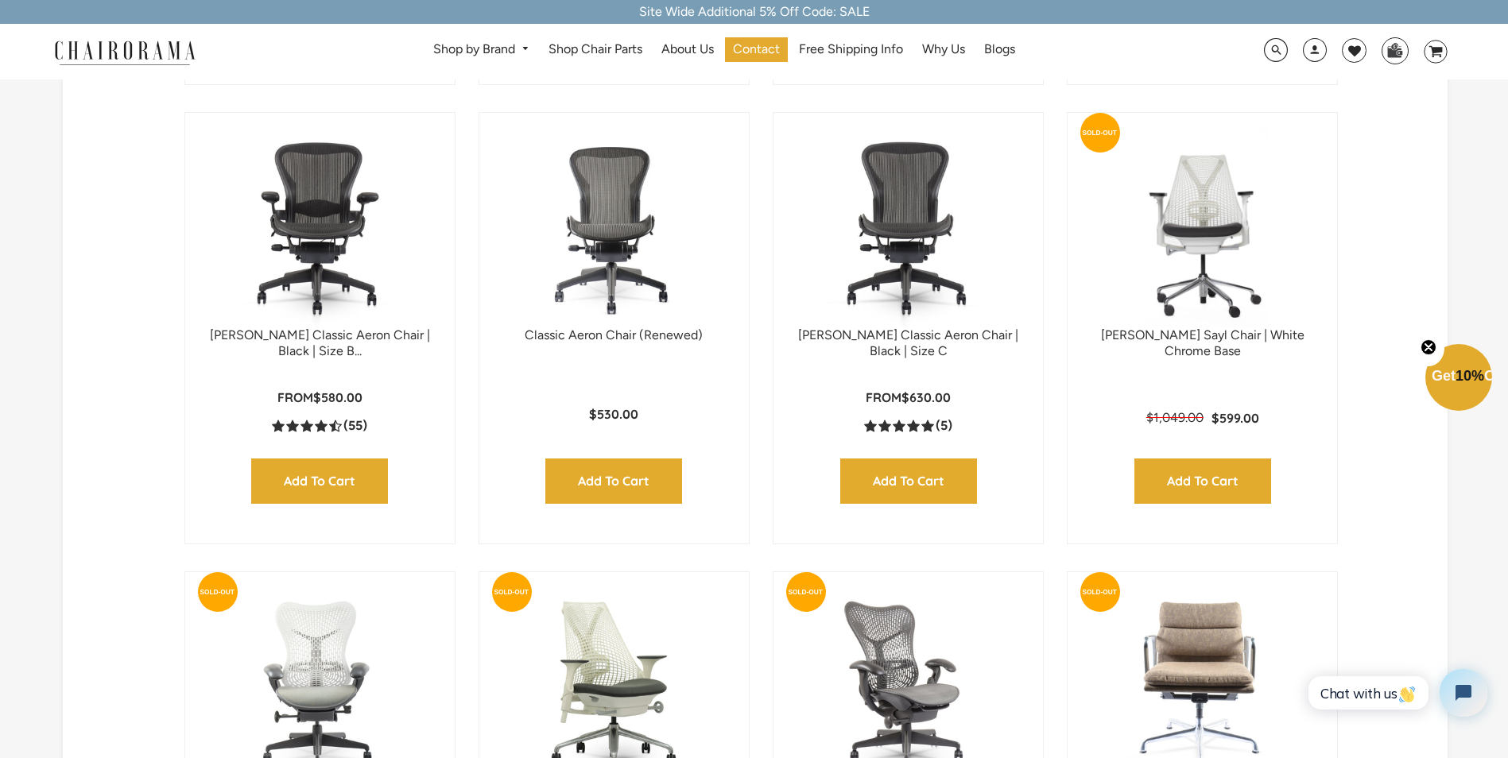
scroll to position [955, 0]
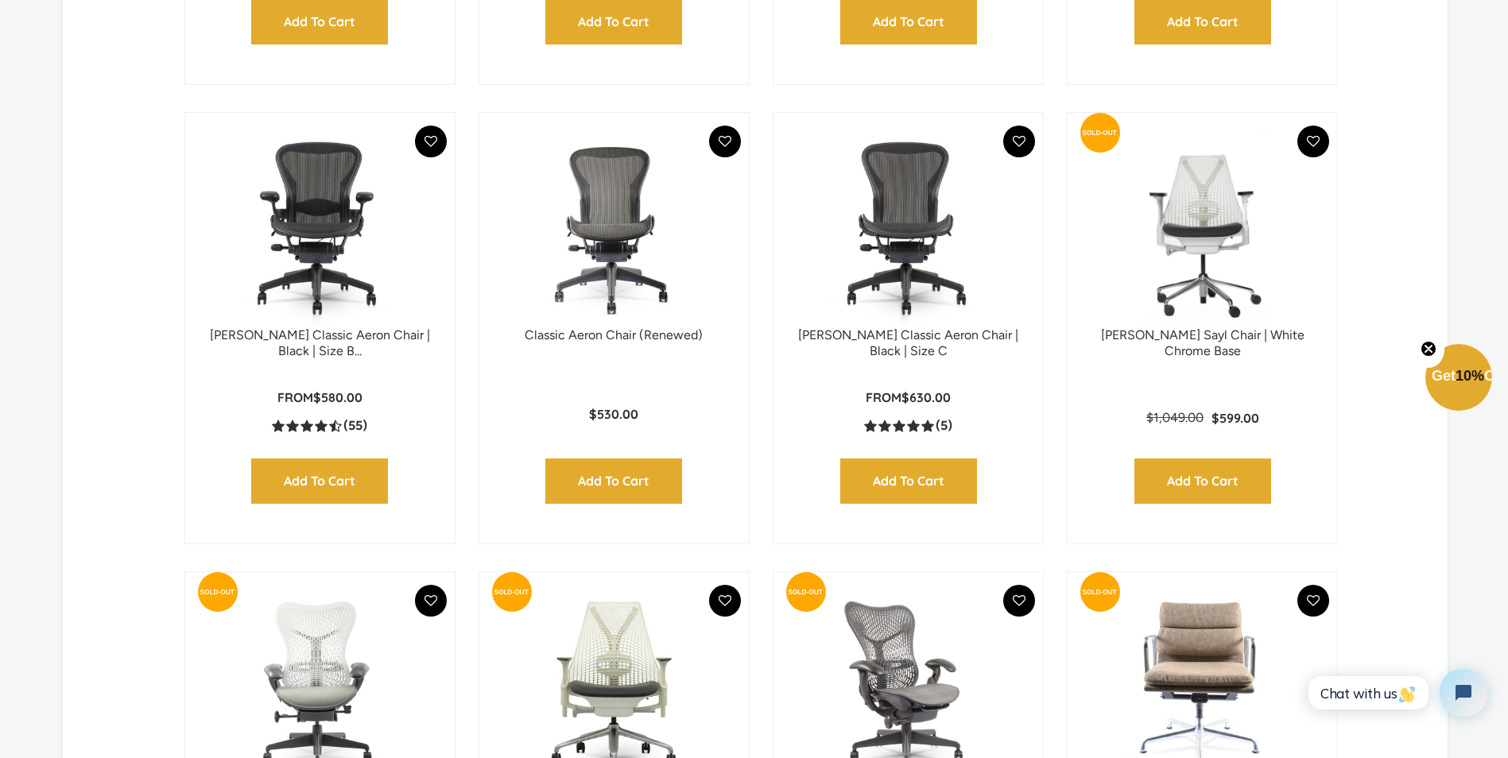
click at [263, 301] on img at bounding box center [320, 228] width 238 height 199
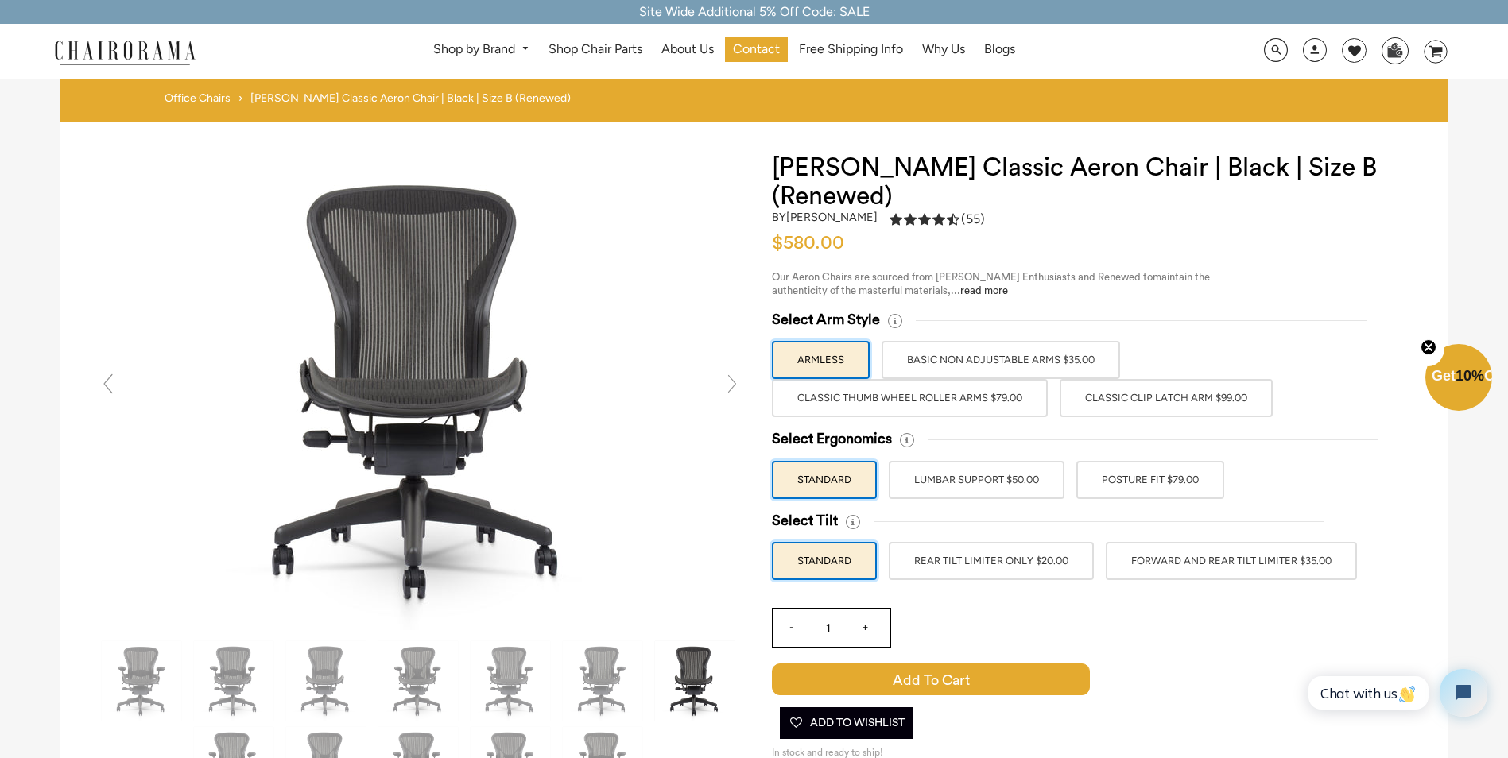
click at [826, 370] on label "ARMLESS" at bounding box center [821, 360] width 98 height 38
click at [0, 0] on input "ARMLESS" at bounding box center [0, 0] width 0 height 0
click at [909, 405] on label "Classic Thumb Wheel Roller Arms $79.00" at bounding box center [910, 398] width 276 height 38
click at [0, 0] on input "Classic Thumb Wheel Roller Arms $79.00" at bounding box center [0, 0] width 0 height 0
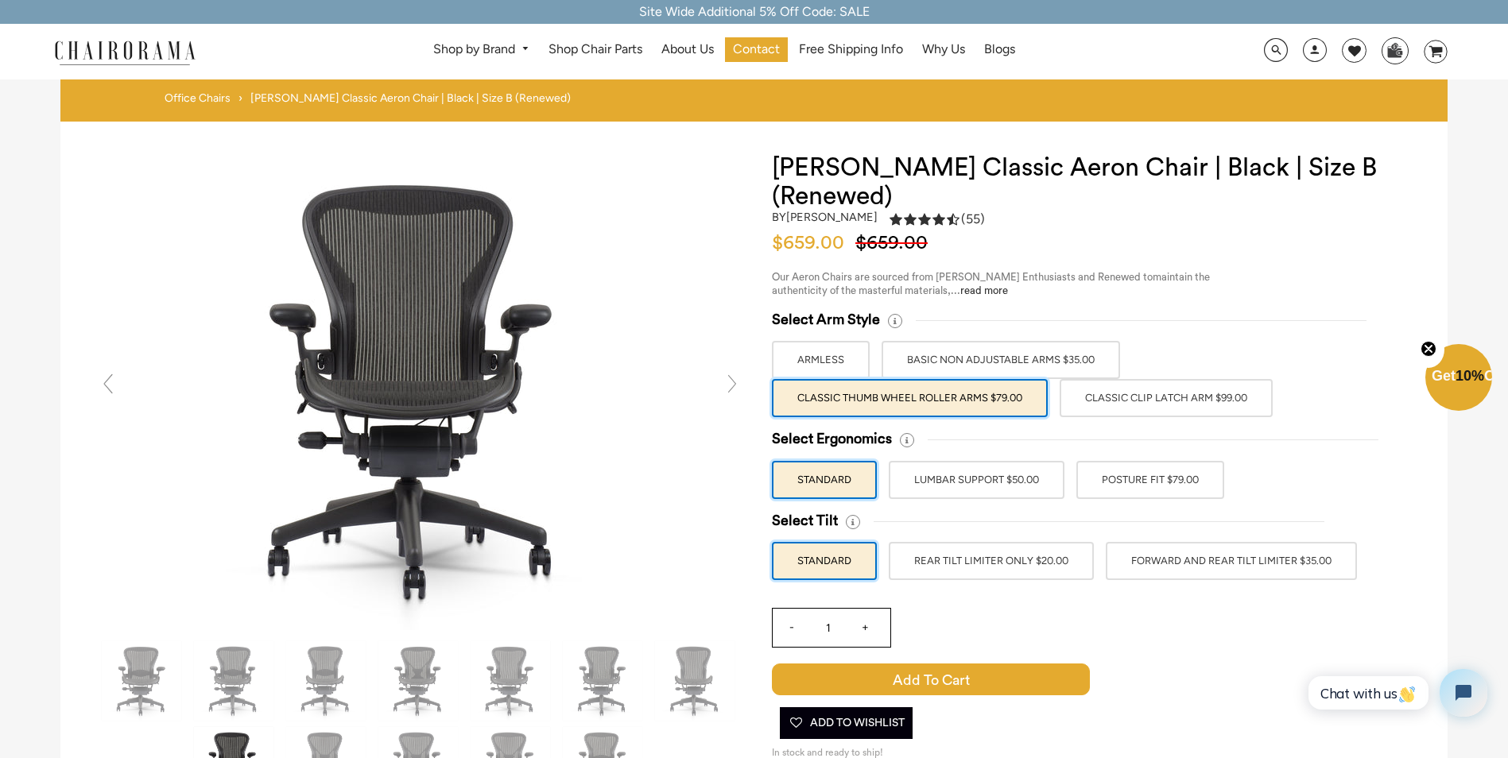
click at [813, 353] on label "ARMLESS" at bounding box center [821, 360] width 98 height 38
click at [0, 0] on input "ARMLESS" at bounding box center [0, 0] width 0 height 0
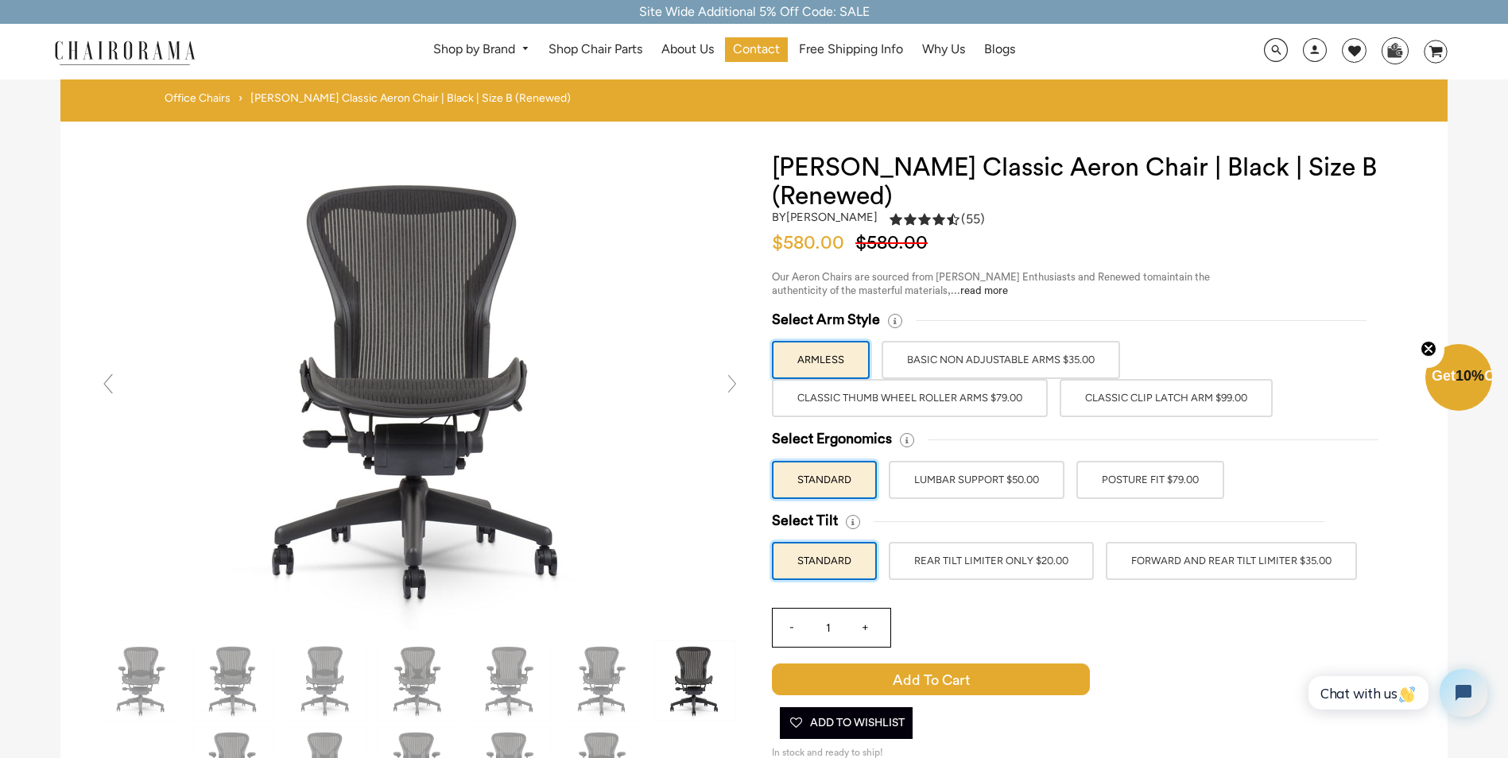
click at [1137, 490] on label "POSTURE FIT $79.00" at bounding box center [1150, 480] width 148 height 38
click at [0, 0] on input "POSTURE FIT $79.00" at bounding box center [0, 0] width 0 height 0
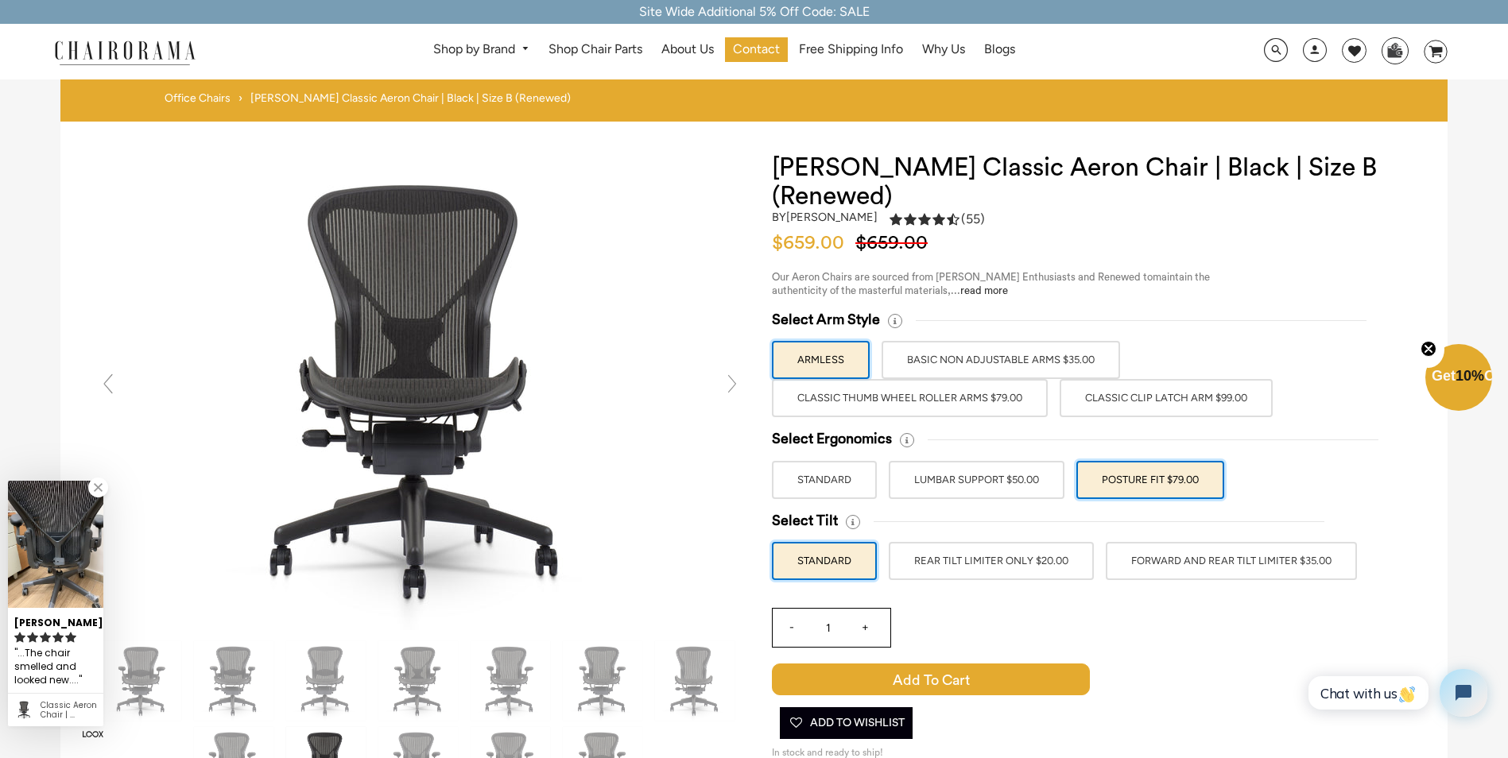
click at [1017, 485] on label "LUMBAR SUPPORT $50.00" at bounding box center [977, 480] width 176 height 38
click at [0, 0] on input "LUMBAR SUPPORT $50.00" at bounding box center [0, 0] width 0 height 0
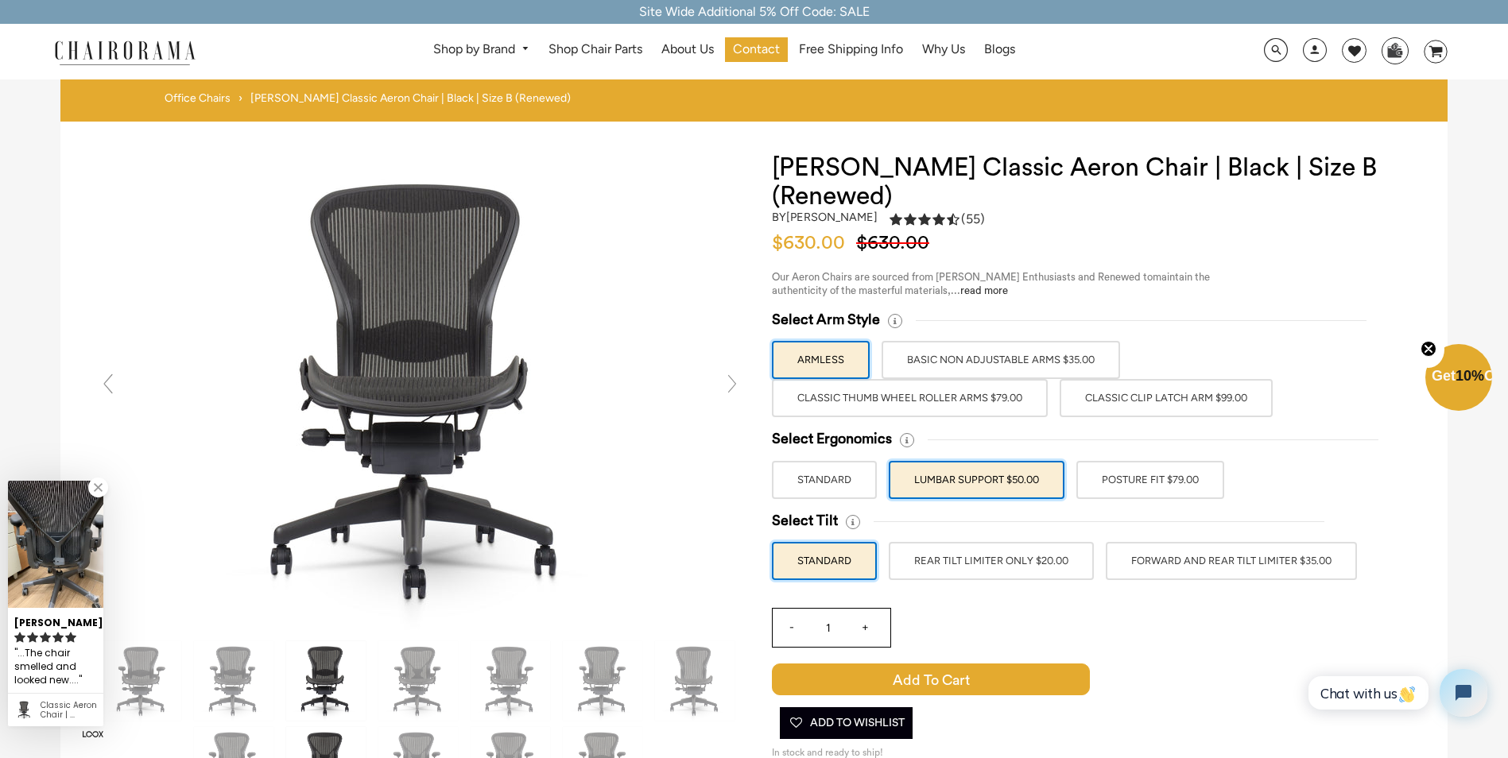
click at [1153, 480] on label "POSTURE FIT $79.00" at bounding box center [1150, 480] width 148 height 38
click at [0, 0] on input "POSTURE FIT $79.00" at bounding box center [0, 0] width 0 height 0
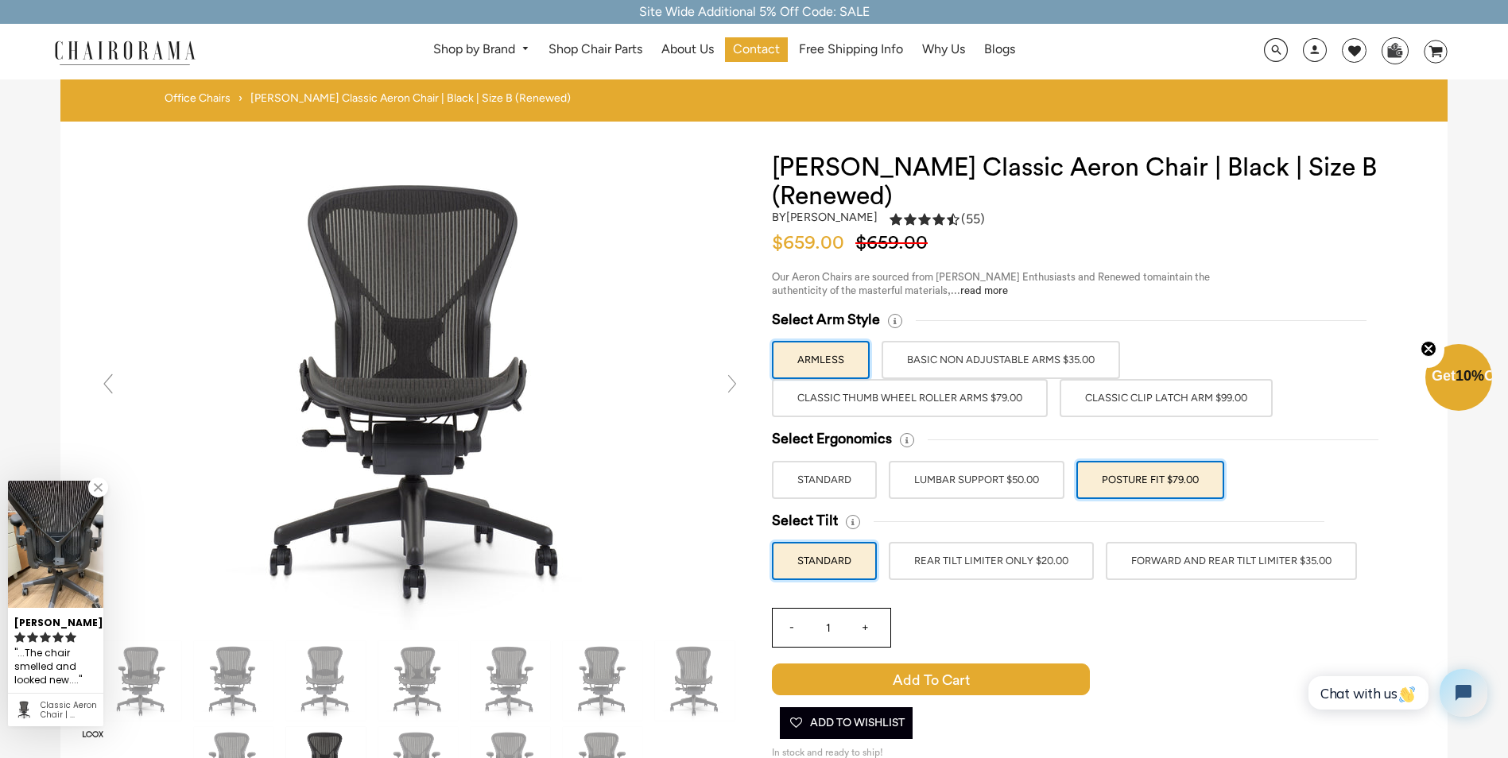
click at [1021, 562] on label "REAR TILT LIMITER ONLY $20.00" at bounding box center [991, 561] width 205 height 38
click at [0, 0] on input "REAR TILT LIMITER ONLY $20.00" at bounding box center [0, 0] width 0 height 0
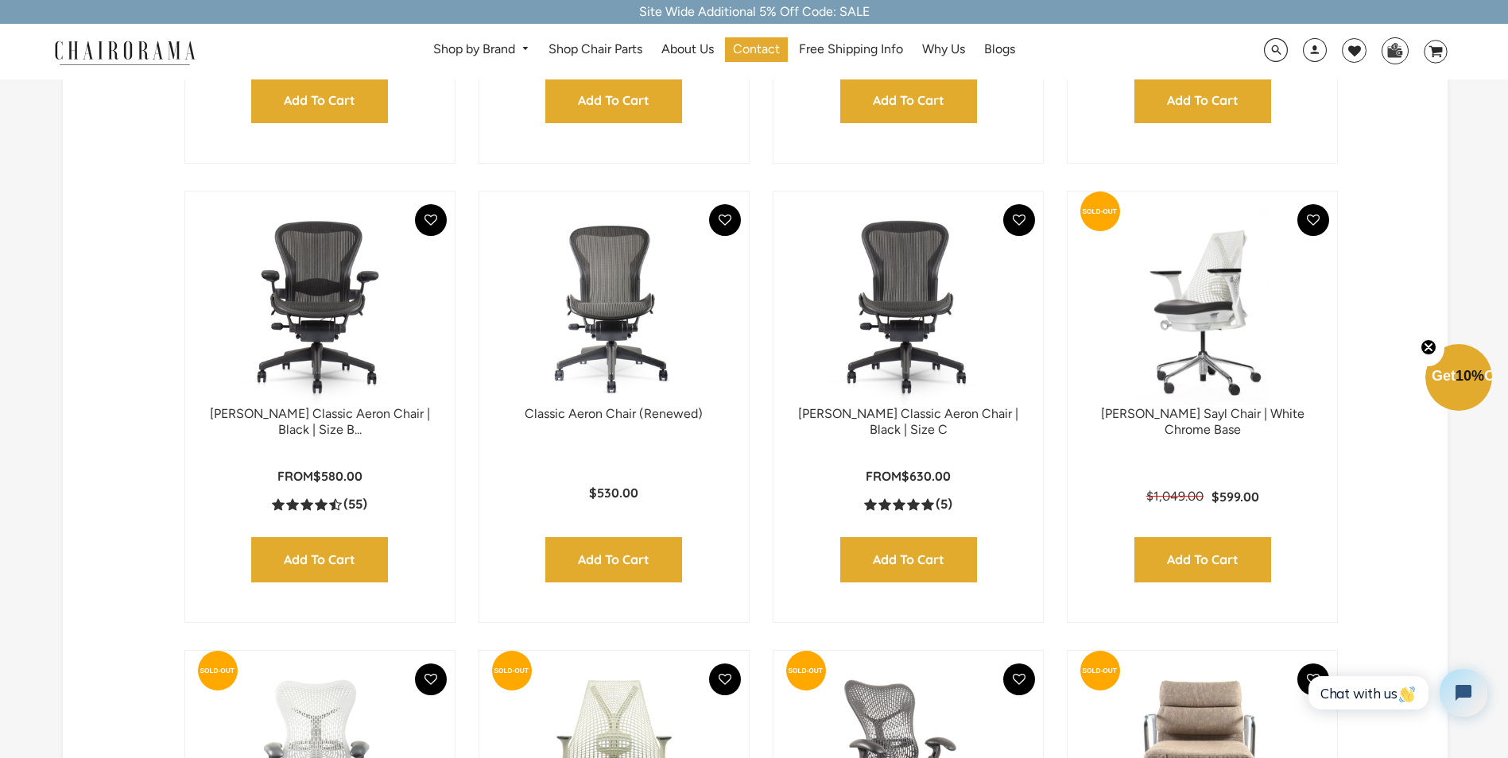
scroll to position [877, 0]
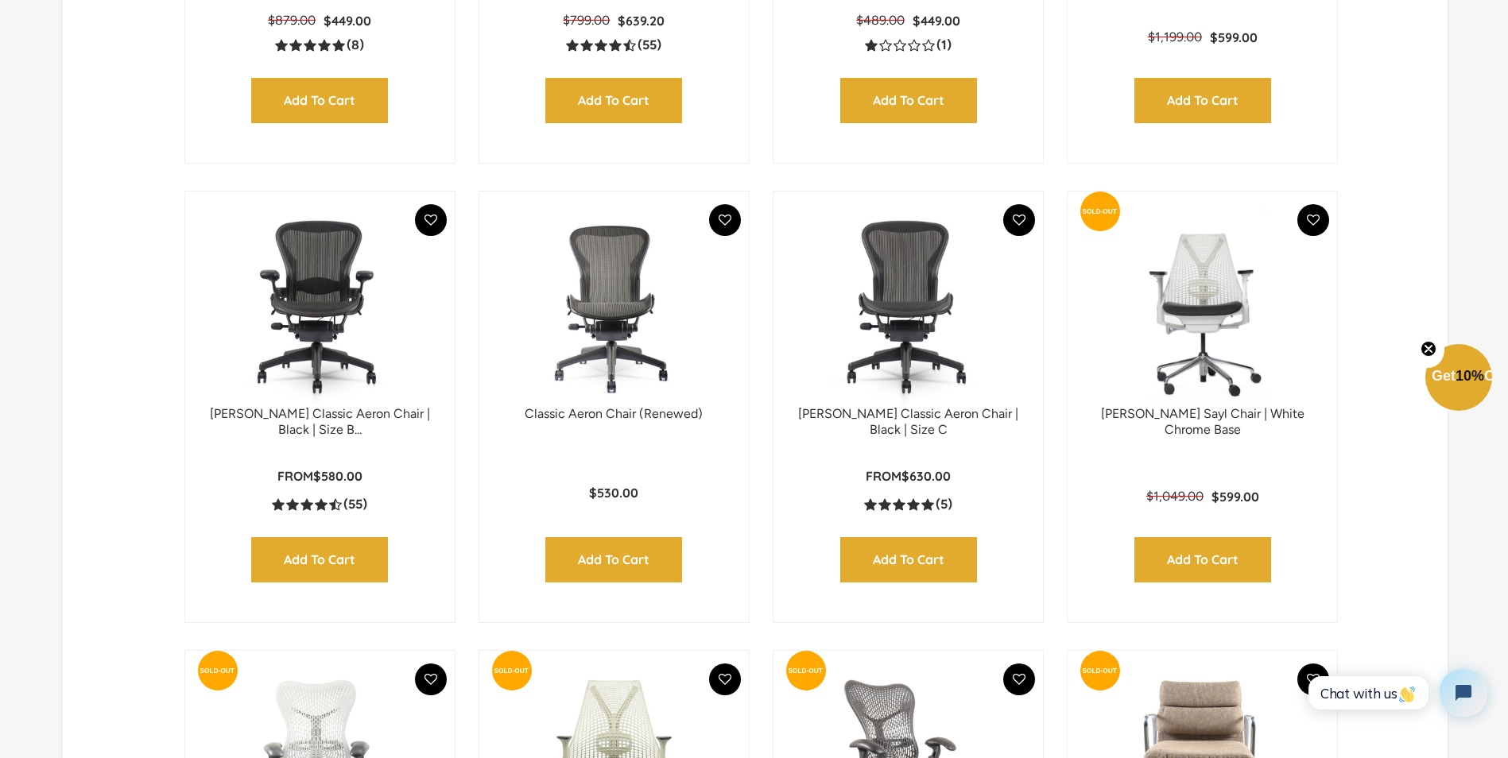
click at [331, 322] on img at bounding box center [320, 306] width 238 height 199
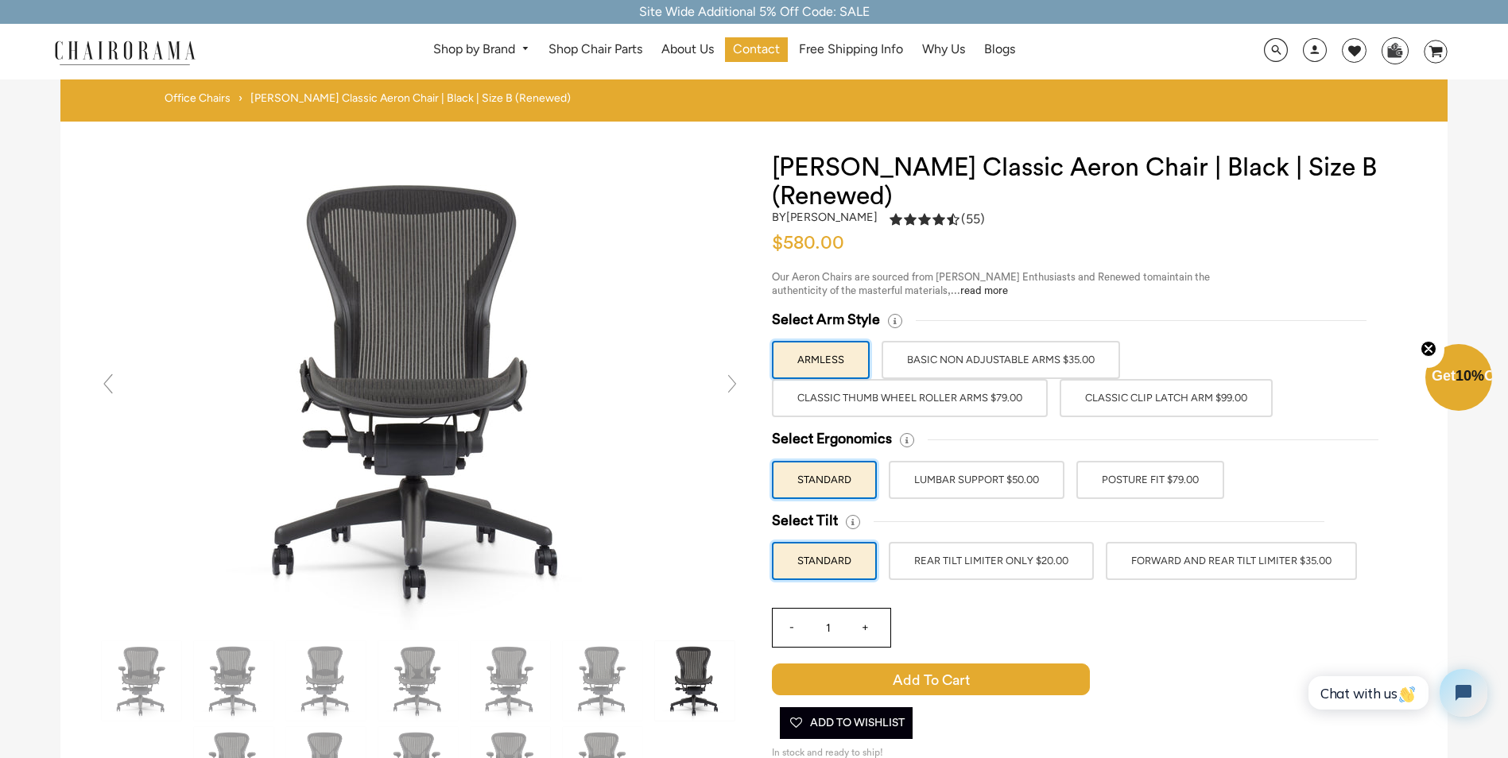
click at [825, 482] on label "STANDARD" at bounding box center [824, 480] width 105 height 38
click at [0, 0] on input "STANDARD" at bounding box center [0, 0] width 0 height 0
click at [982, 287] on link "read more" at bounding box center [984, 290] width 48 height 10
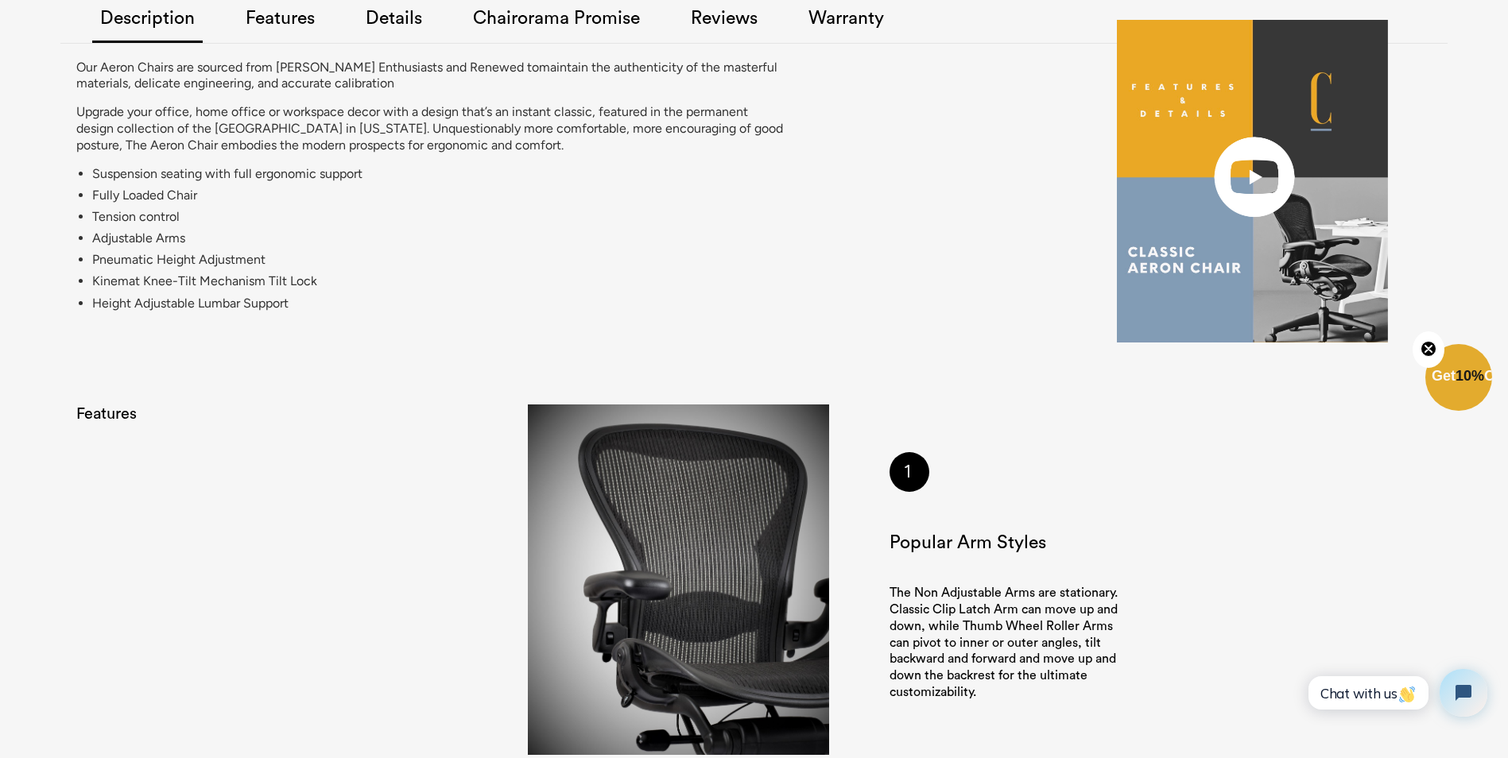
scroll to position [1281, 0]
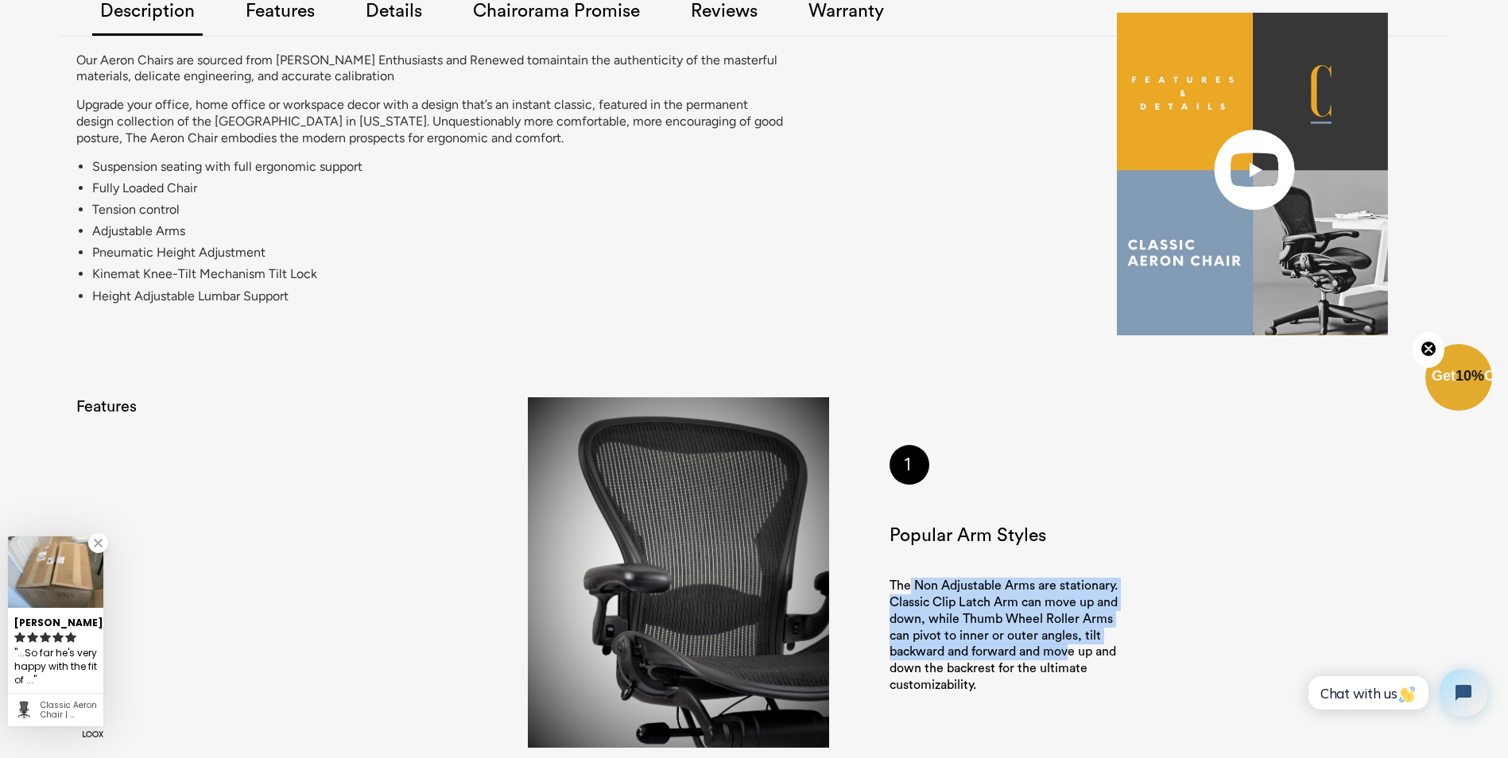
drag, startPoint x: 909, startPoint y: 586, endPoint x: 1070, endPoint y: 649, distance: 172.4
click at [1070, 649] on p "The Non Adjustable Arms are stationary. Classic Clip Latch Arm can move up and …" at bounding box center [1009, 636] width 241 height 116
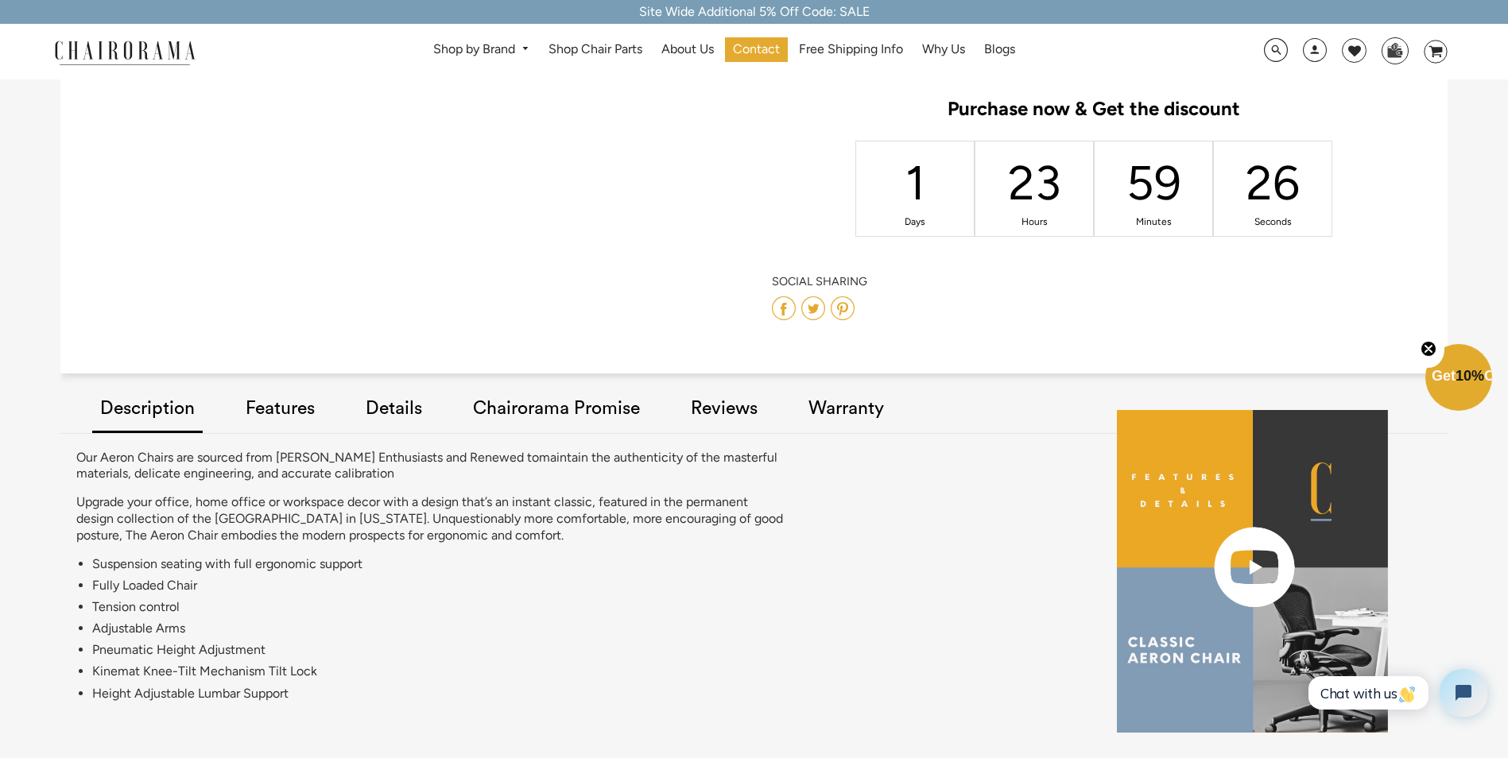
scroll to position [407, 0]
